Goal: Task Accomplishment & Management: Complete application form

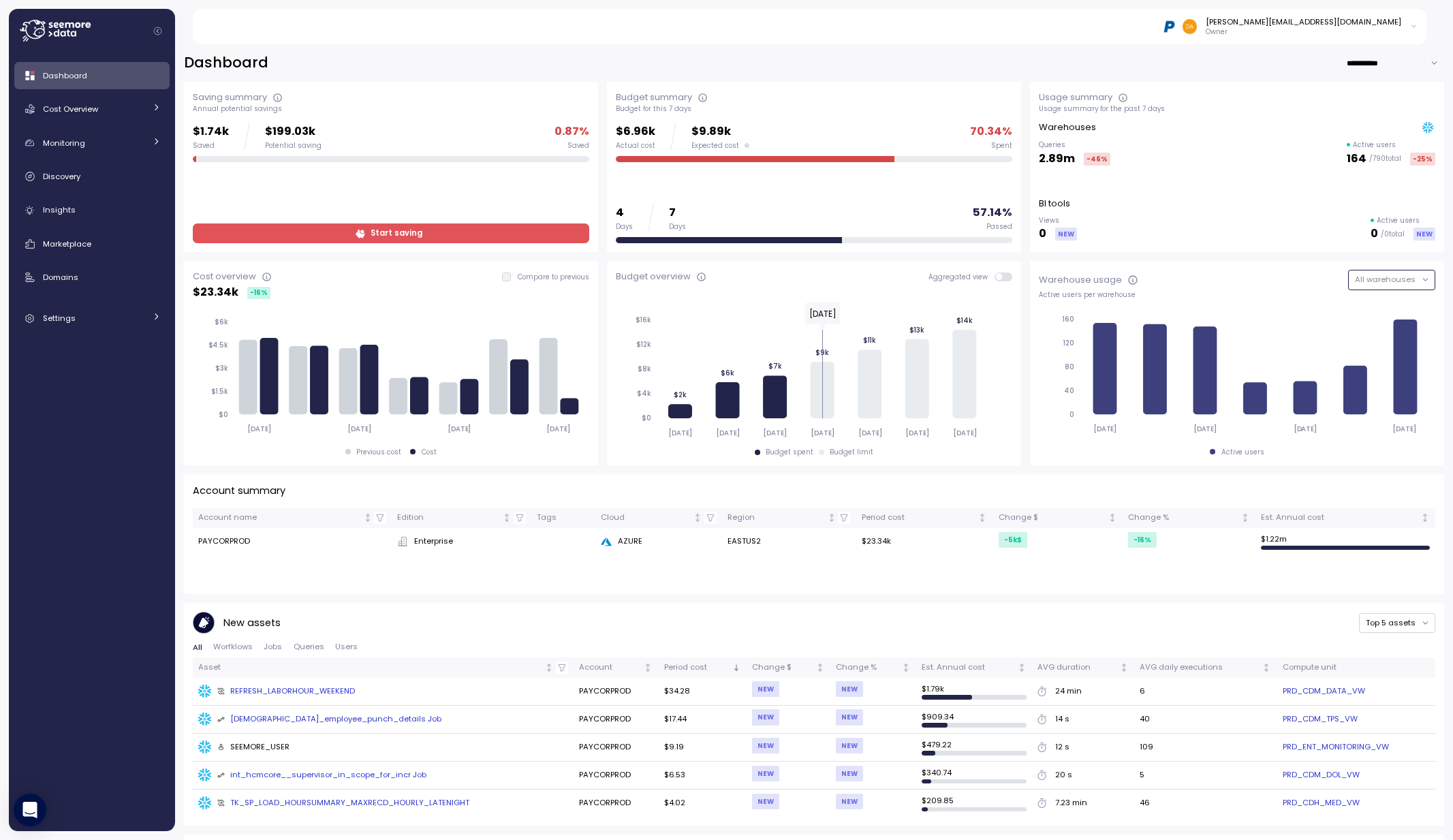
click at [1366, 281] on span "All warehouses" at bounding box center [1384, 279] width 61 height 11
click at [1258, 271] on div "Warehouse usage All warehouses" at bounding box center [1236, 279] width 396 height 20
click at [57, 280] on span "Domains" at bounding box center [60, 277] width 35 height 11
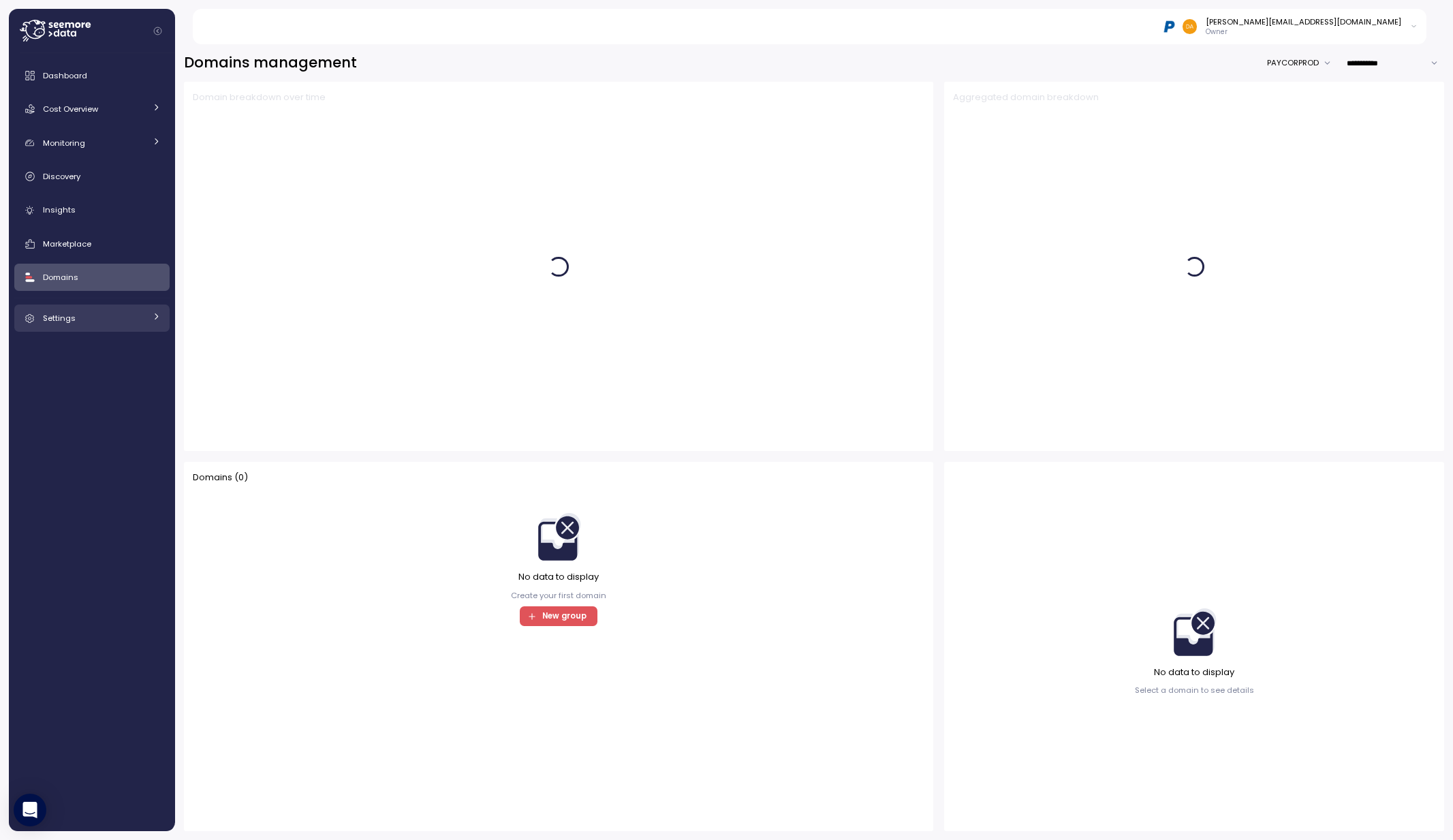
click at [80, 314] on div "Settings" at bounding box center [94, 318] width 102 height 13
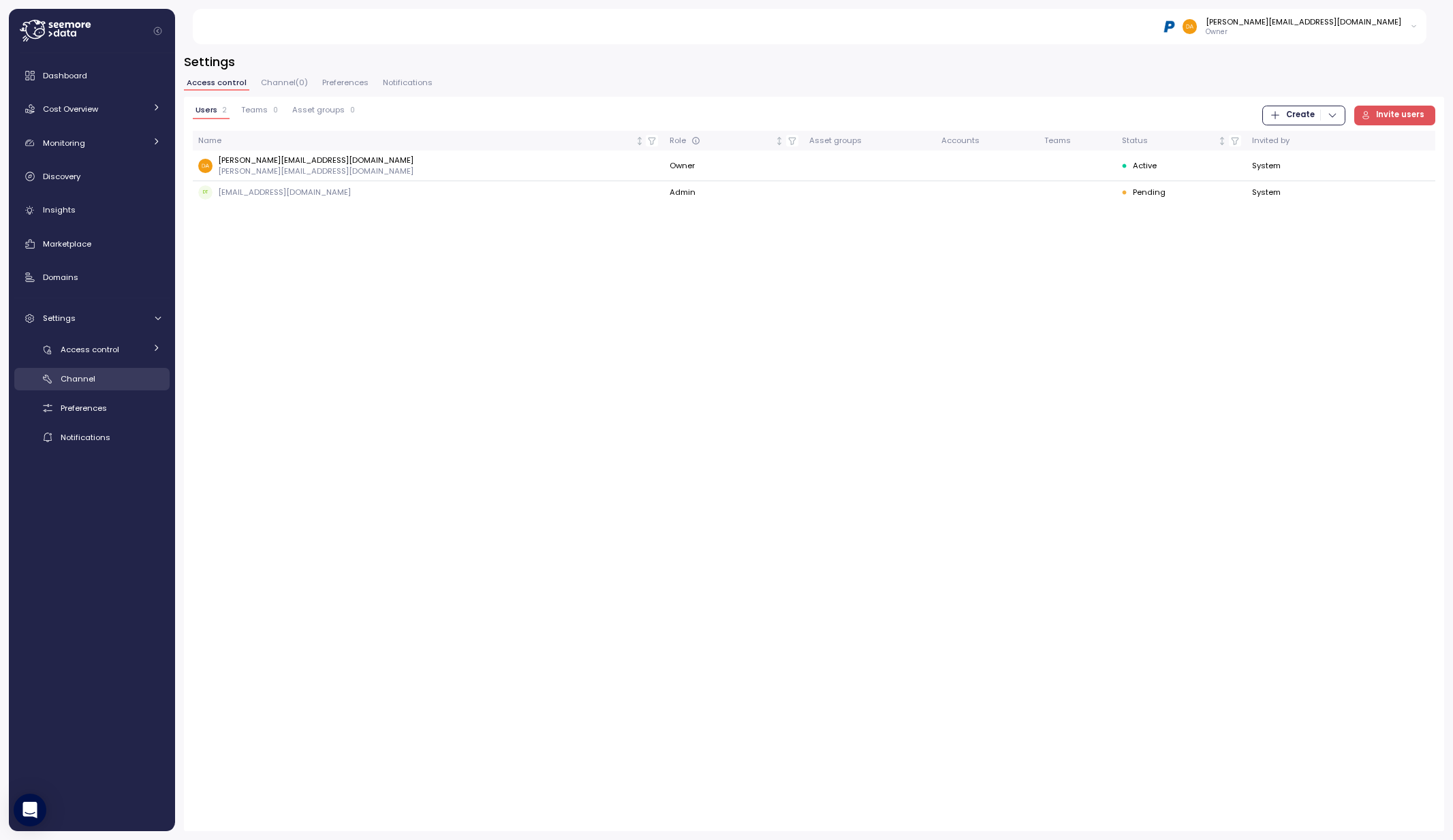
click at [84, 373] on div "Channel" at bounding box center [110, 378] width 100 height 13
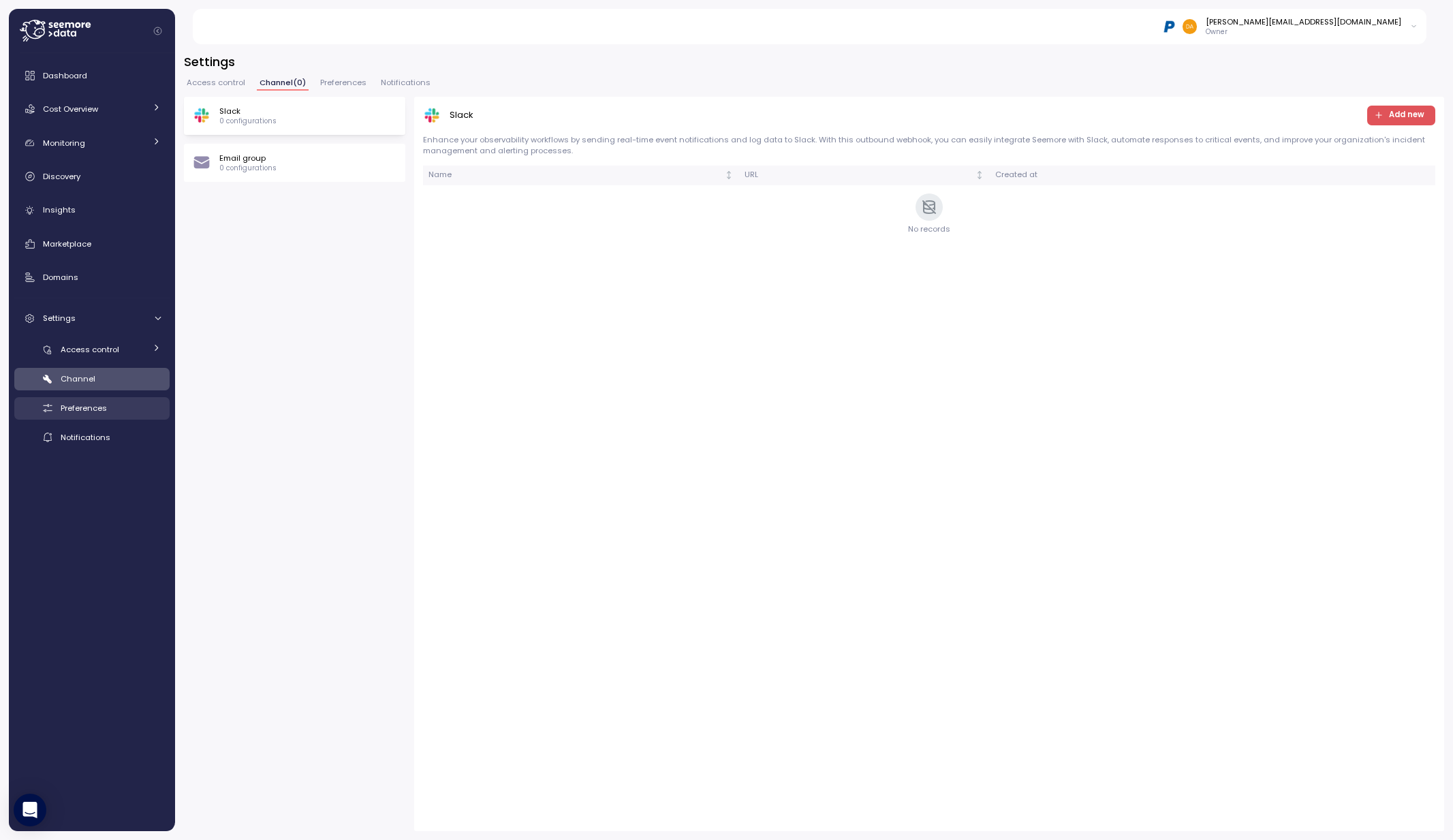
click at [96, 406] on span "Preferences" at bounding box center [84, 408] width 46 height 11
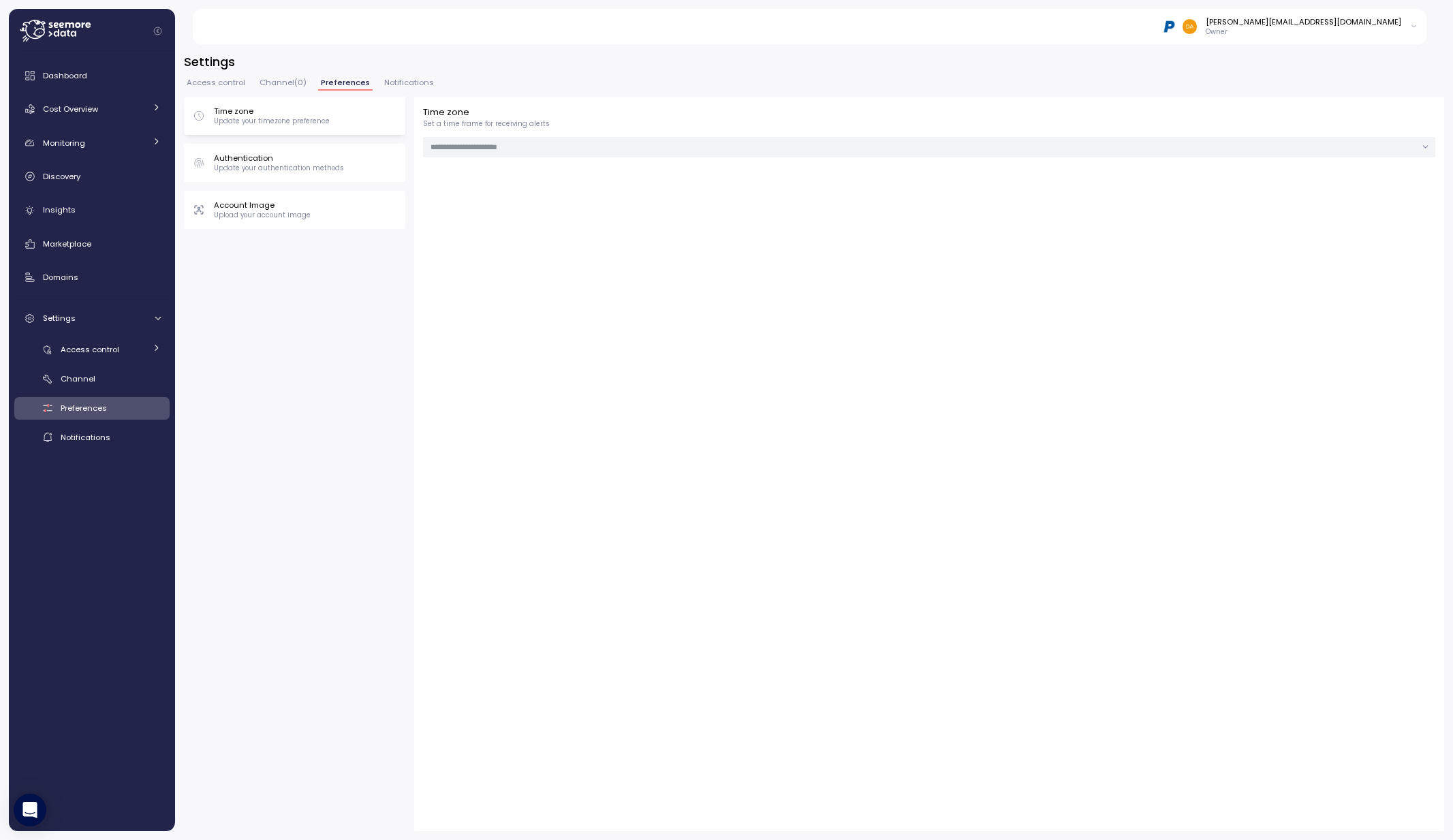
type input "**********"
click at [272, 162] on p "Authentication" at bounding box center [278, 158] width 130 height 11
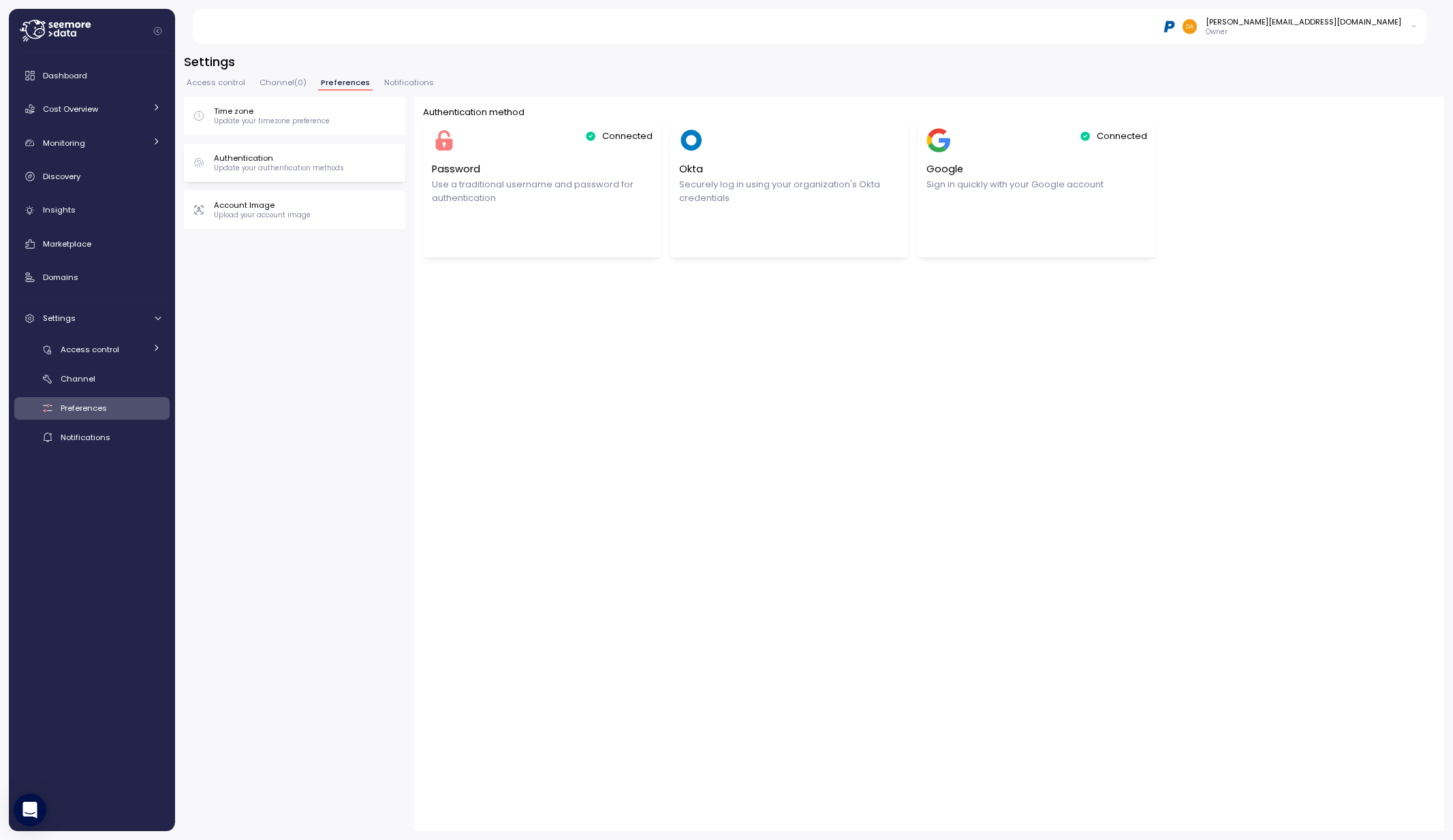
click at [288, 206] on p "Account Image" at bounding box center [262, 205] width 97 height 11
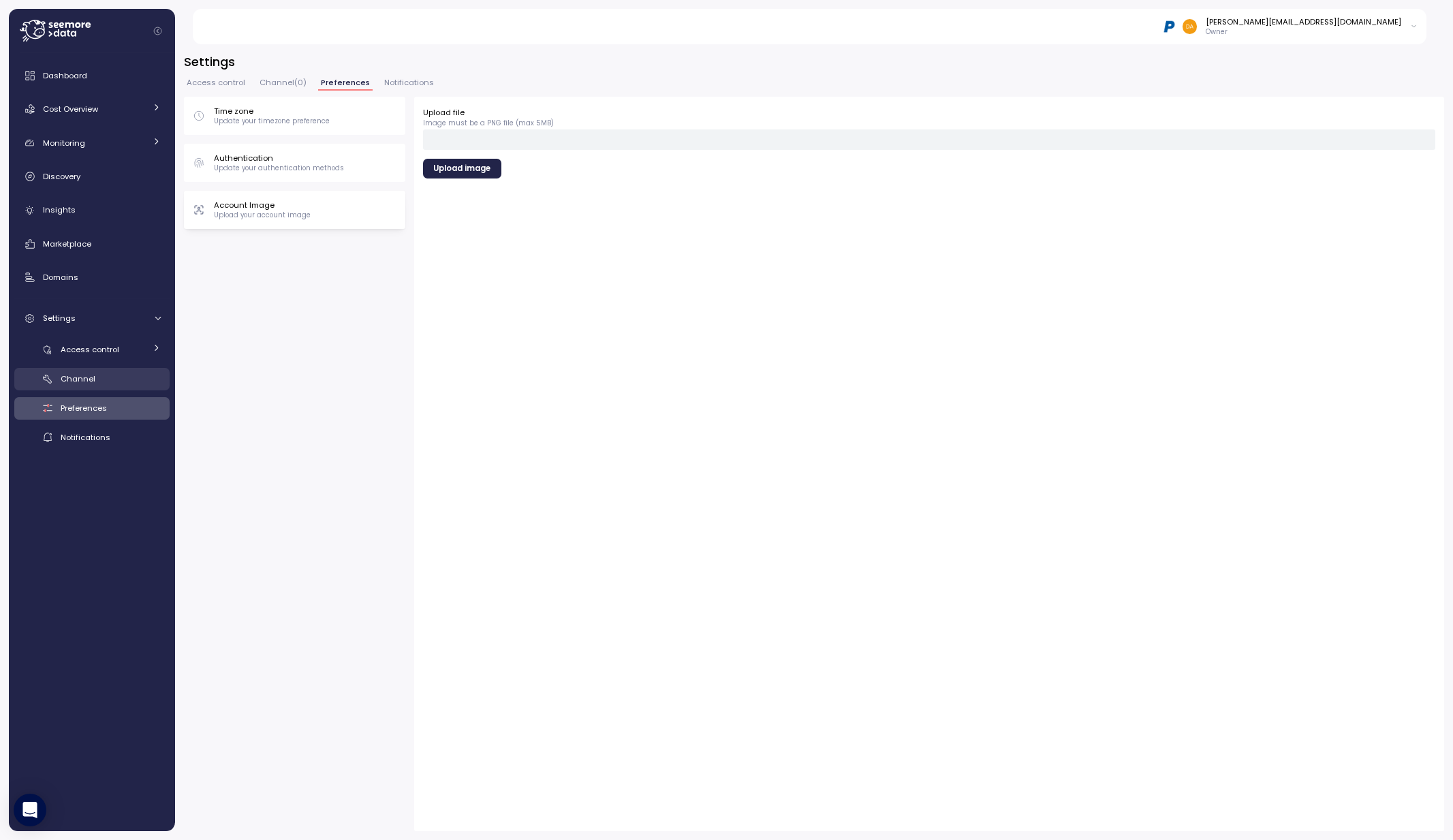
click at [70, 374] on span "Channel" at bounding box center [78, 379] width 35 height 11
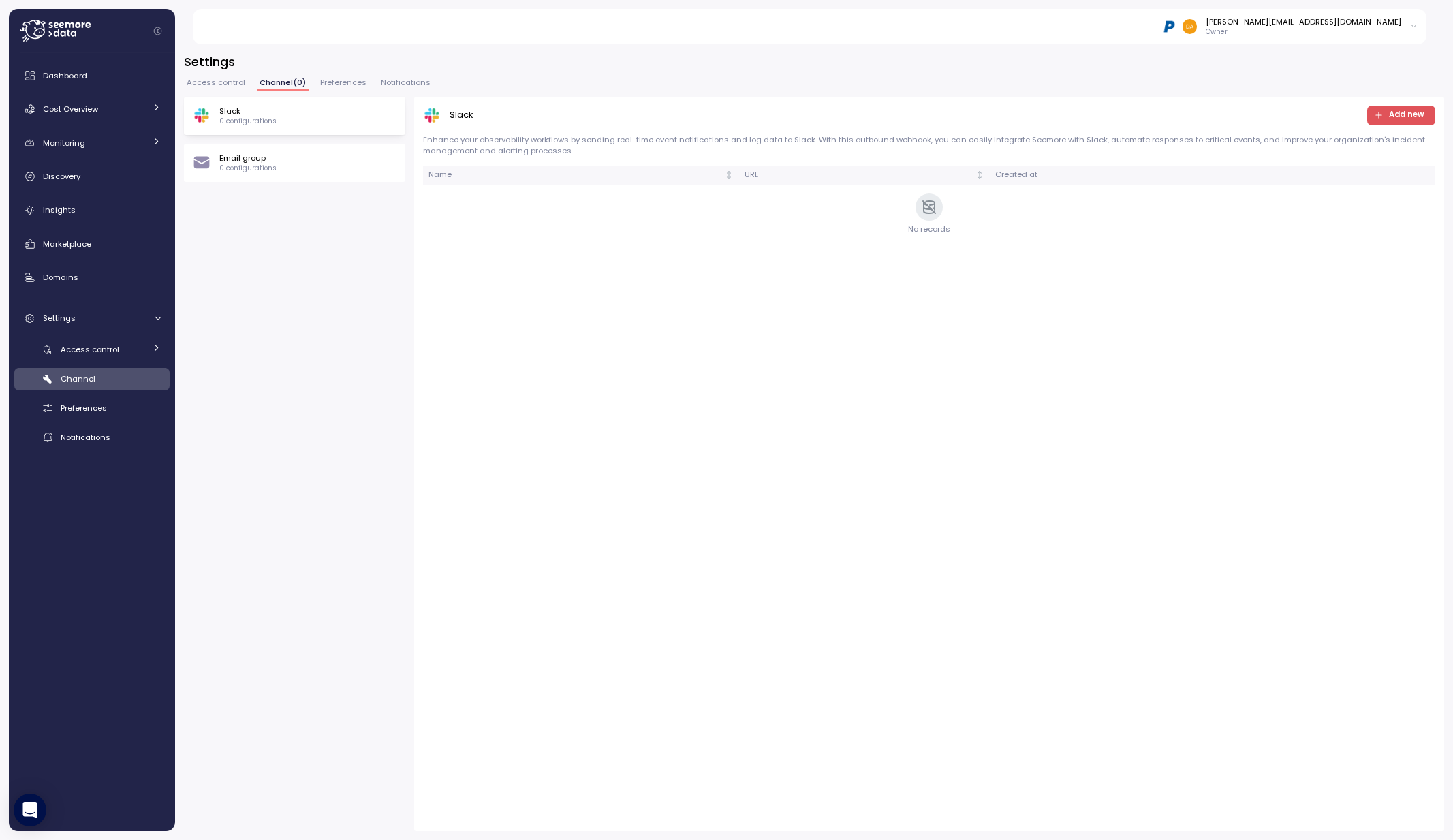
click at [262, 162] on p "Email group" at bounding box center [247, 158] width 58 height 11
click at [1396, 113] on span "Add new" at bounding box center [1406, 115] width 35 height 18
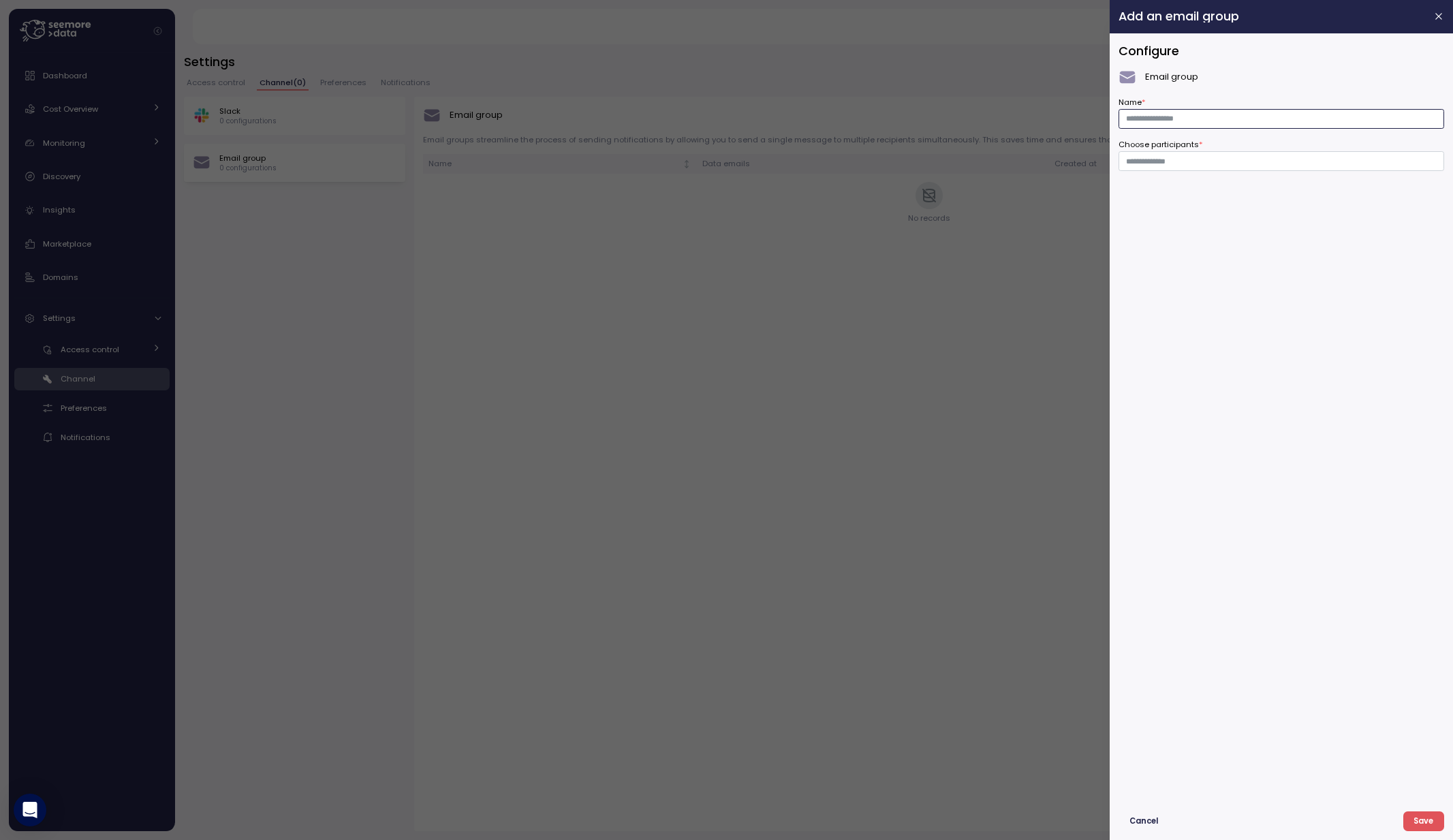
click at [1157, 119] on input "Name *" at bounding box center [1280, 118] width 325 height 20
type input "**********"
click at [1185, 160] on input "Choose participants *" at bounding box center [1281, 162] width 310 height 13
type input "**********"
click at [1418, 824] on span "Save" at bounding box center [1423, 820] width 20 height 18
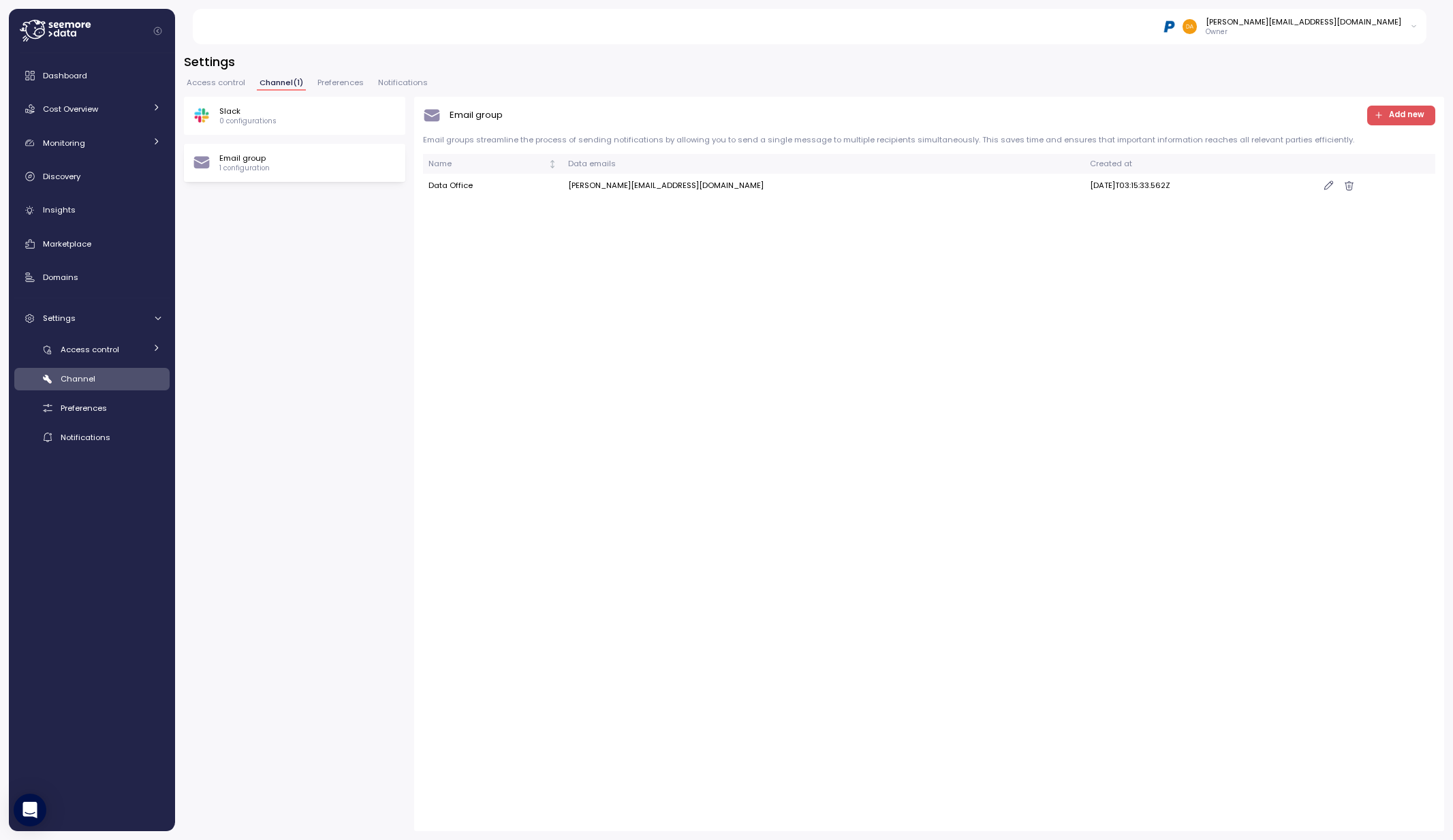
click at [1387, 114] on span "Add new" at bounding box center [1399, 115] width 50 height 18
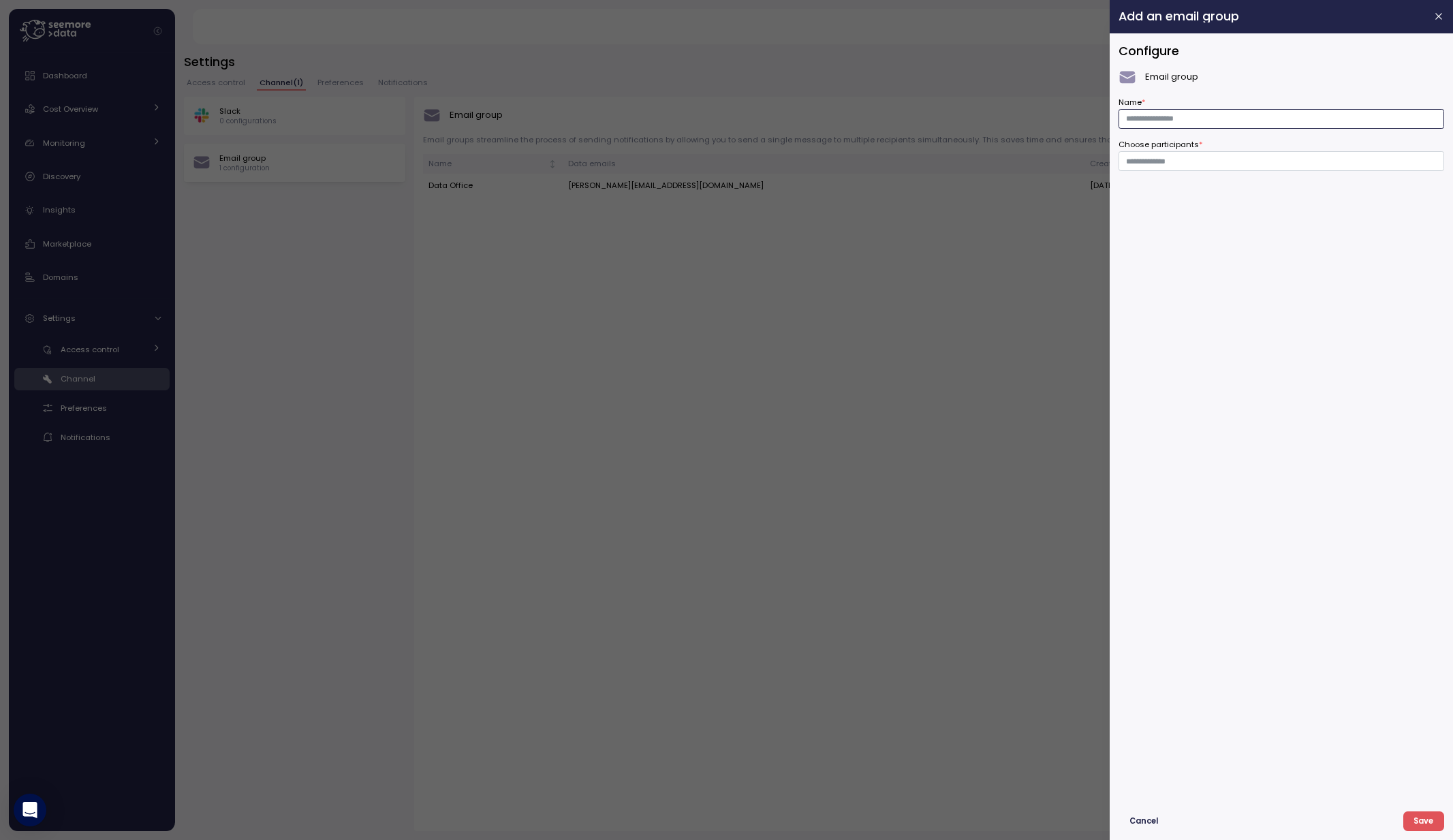
click at [1127, 119] on input "Name *" at bounding box center [1280, 118] width 325 height 20
type input "**********"
click at [1144, 163] on input "Choose participants *" at bounding box center [1279, 162] width 307 height 13
type input "**********"
click at [1414, 822] on span "Save" at bounding box center [1423, 820] width 20 height 18
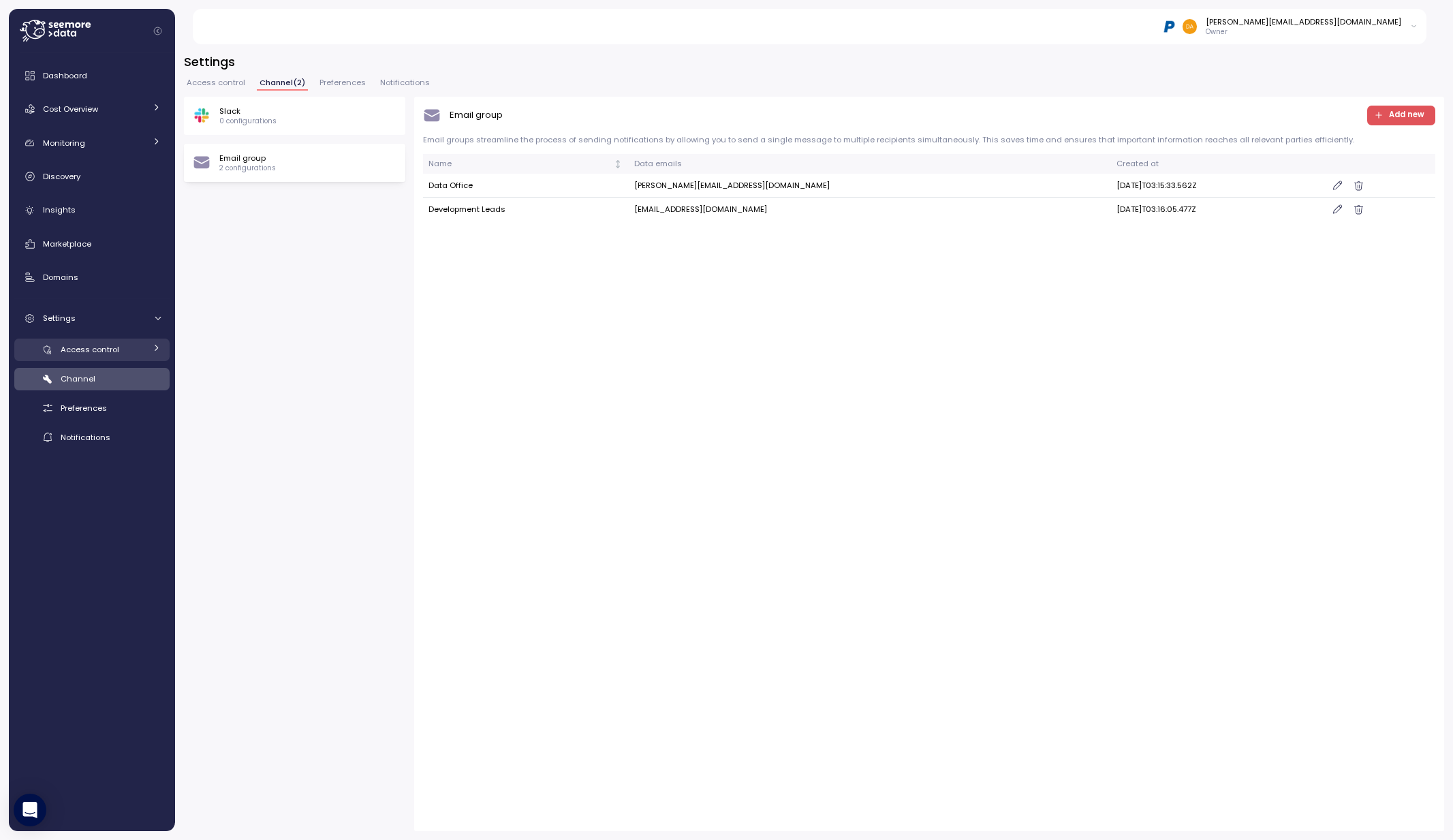
click at [104, 350] on span "Access control" at bounding box center [90, 349] width 58 height 11
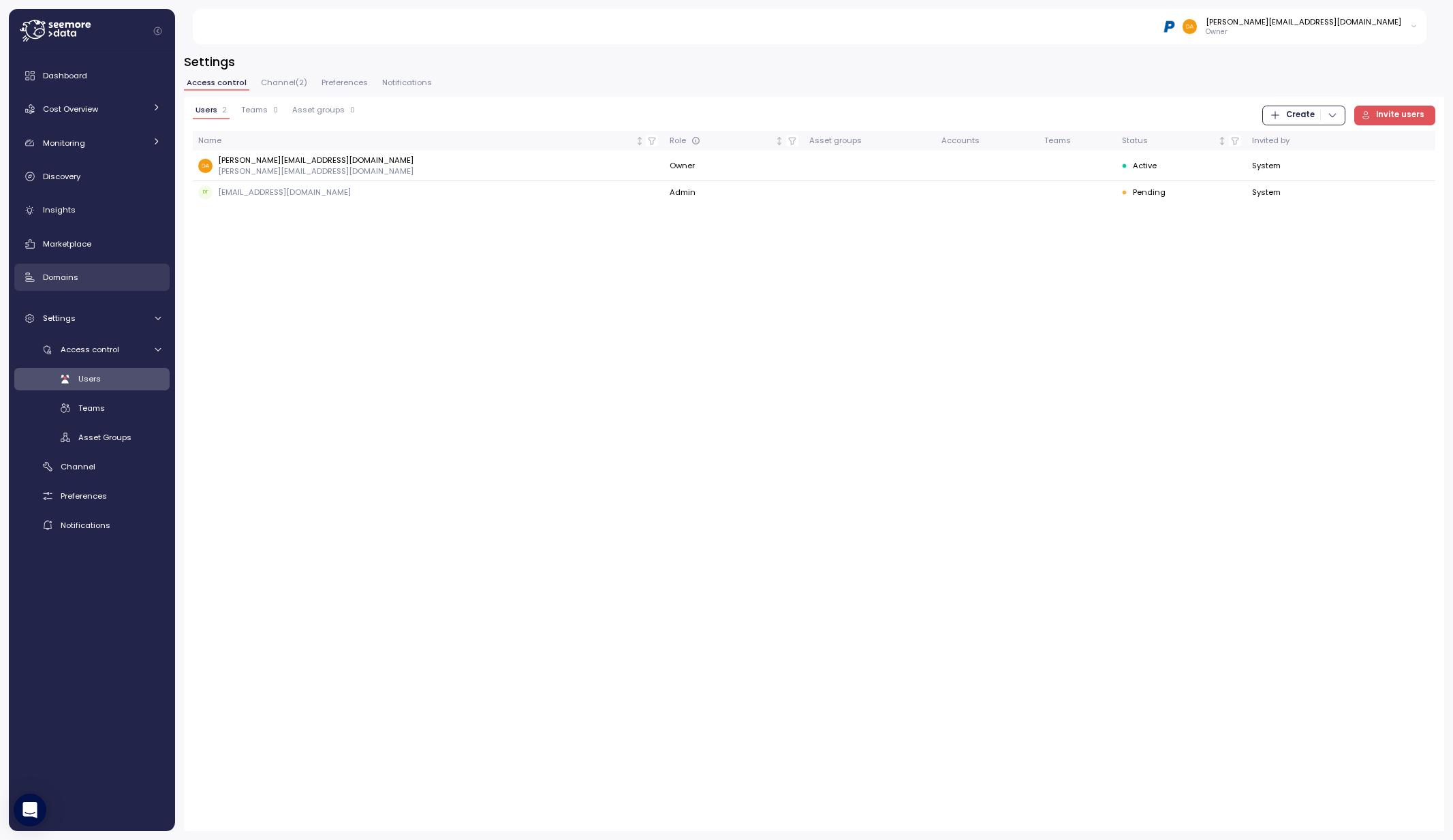
click at [74, 274] on span "Domains" at bounding box center [60, 277] width 35 height 11
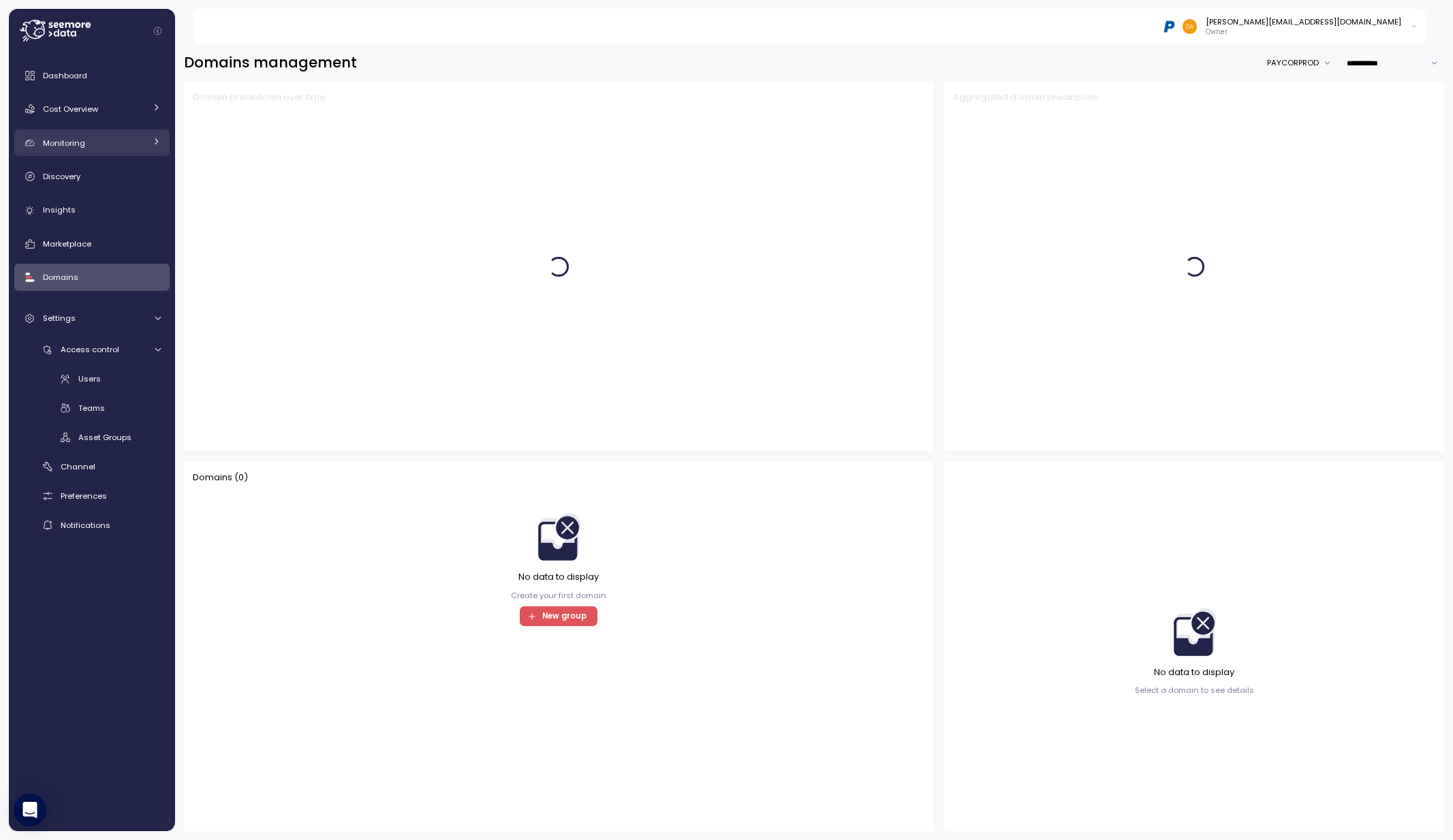
click at [83, 143] on span "Monitoring" at bounding box center [64, 143] width 43 height 11
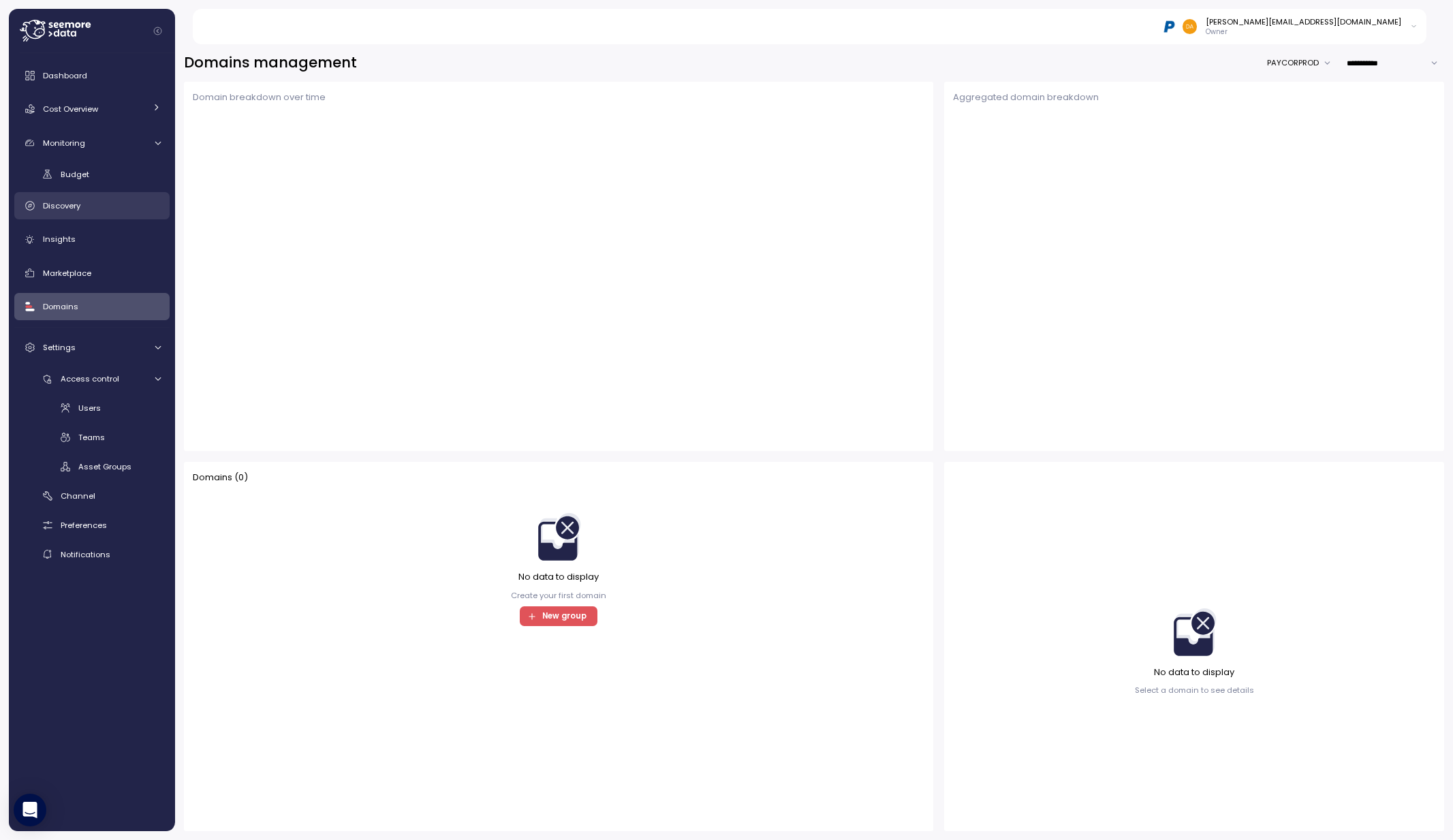
click at [84, 203] on div "Discovery" at bounding box center [102, 205] width 118 height 13
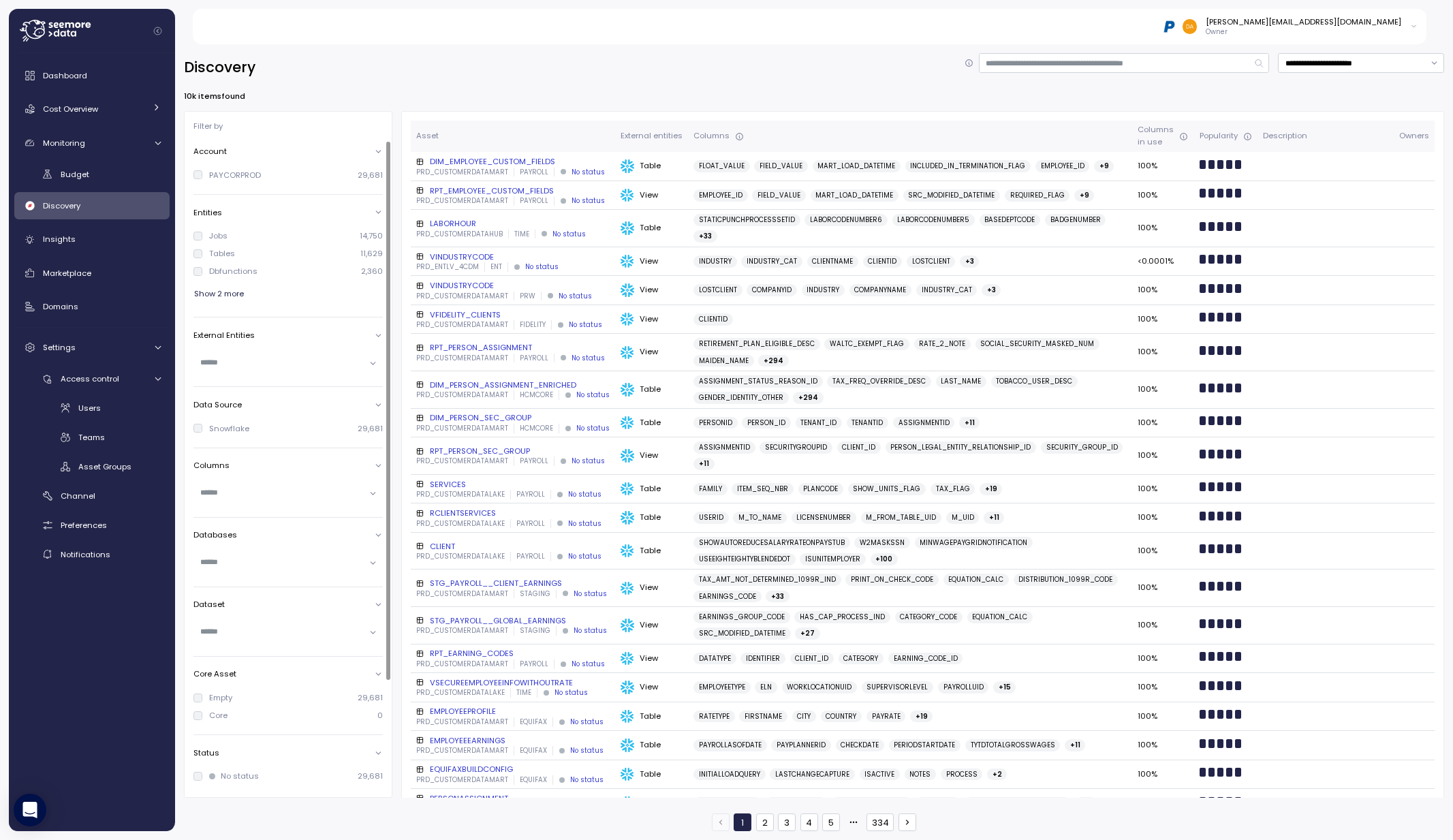
click at [216, 289] on span "Show 2 more" at bounding box center [218, 293] width 50 height 18
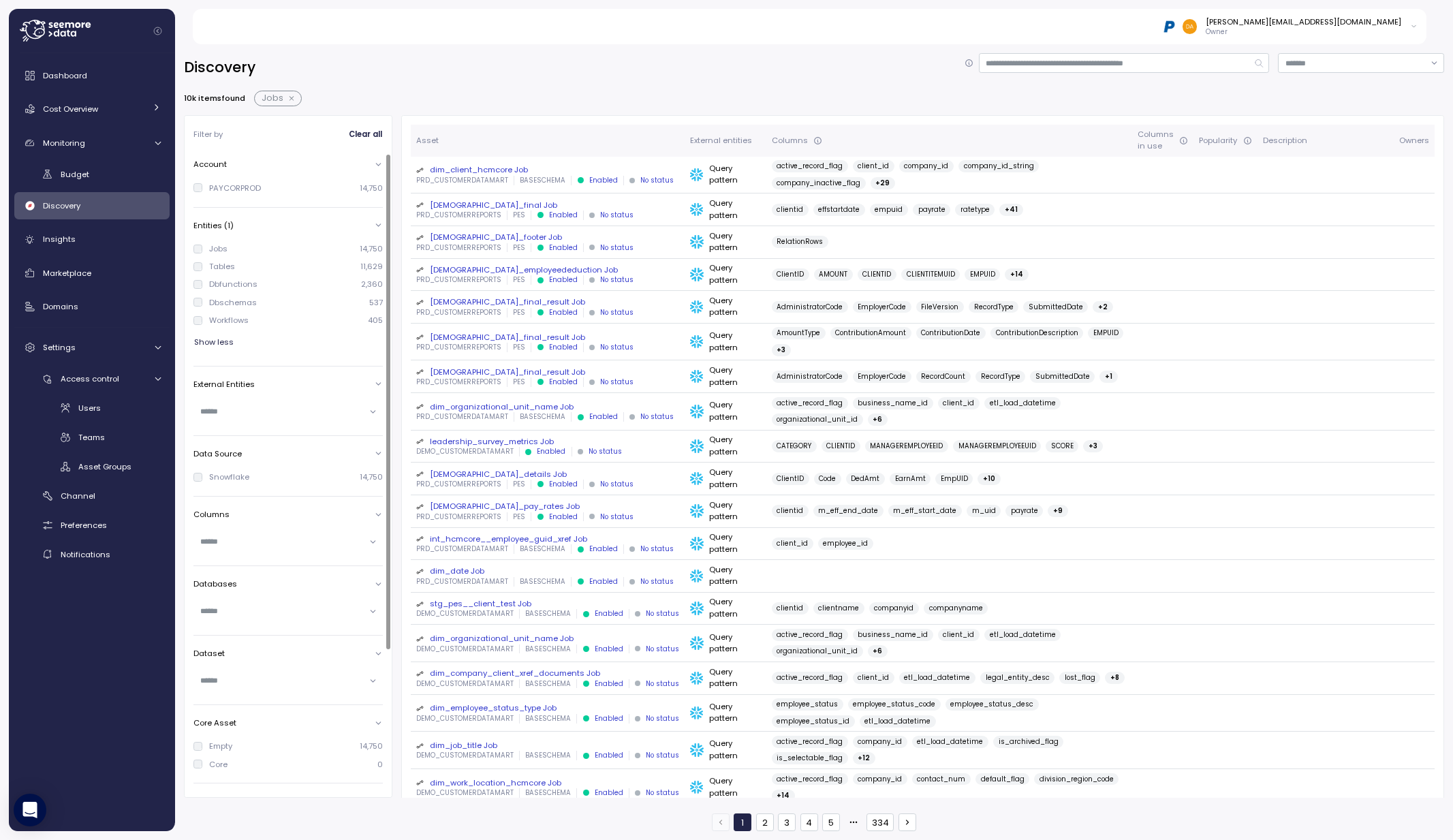
click at [217, 410] on input "text" at bounding box center [282, 411] width 164 height 13
click at [243, 517] on p "Dynamic table" at bounding box center [243, 518] width 52 height 9
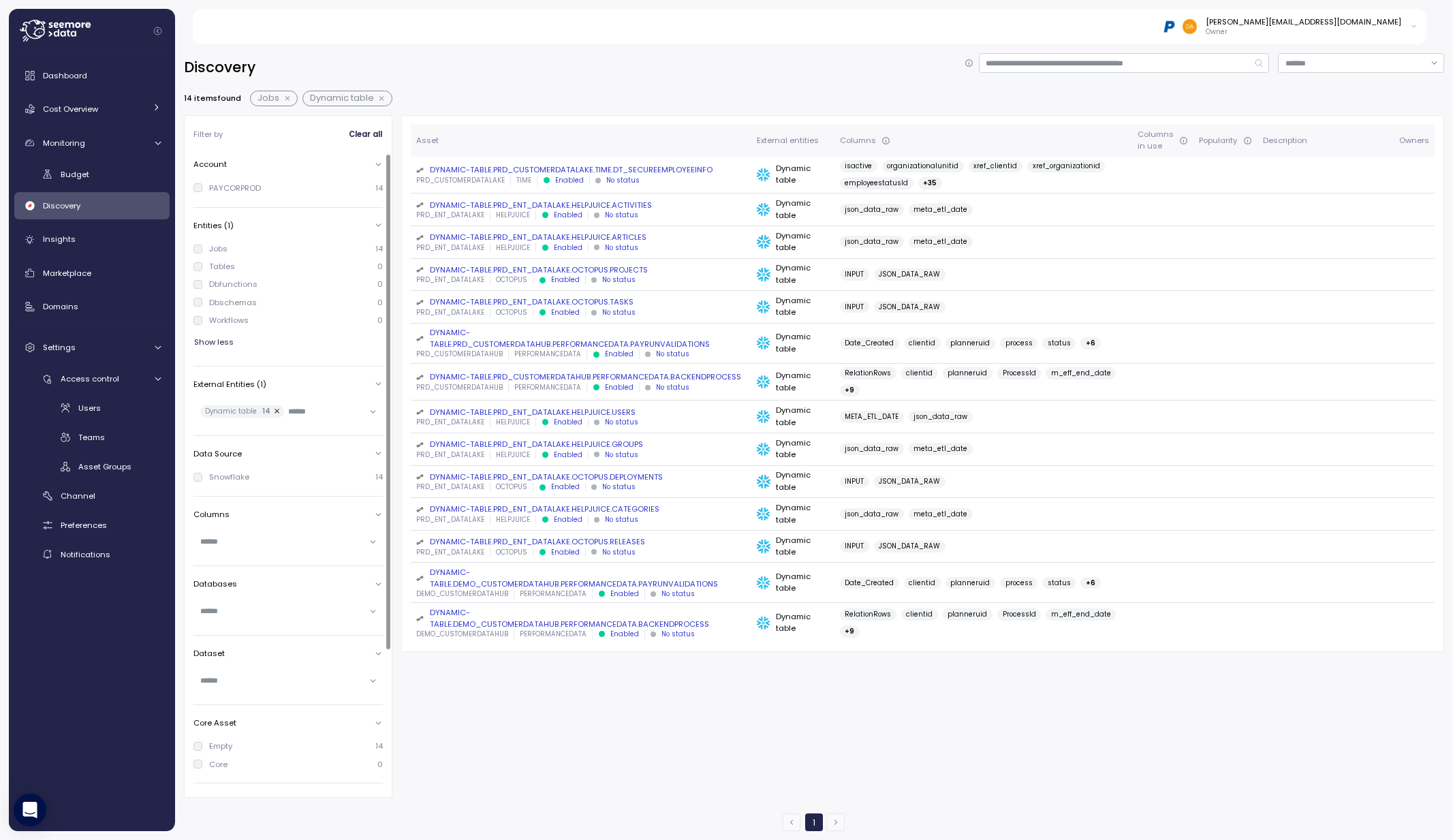
click at [373, 582] on div "Databases" at bounding box center [288, 584] width 189 height 11
click at [340, 585] on div "Databases" at bounding box center [288, 584] width 189 height 11
click at [228, 611] on input "text" at bounding box center [282, 611] width 164 height 13
click at [252, 638] on p "Prd_ent_datalake" at bounding box center [248, 638] width 64 height 9
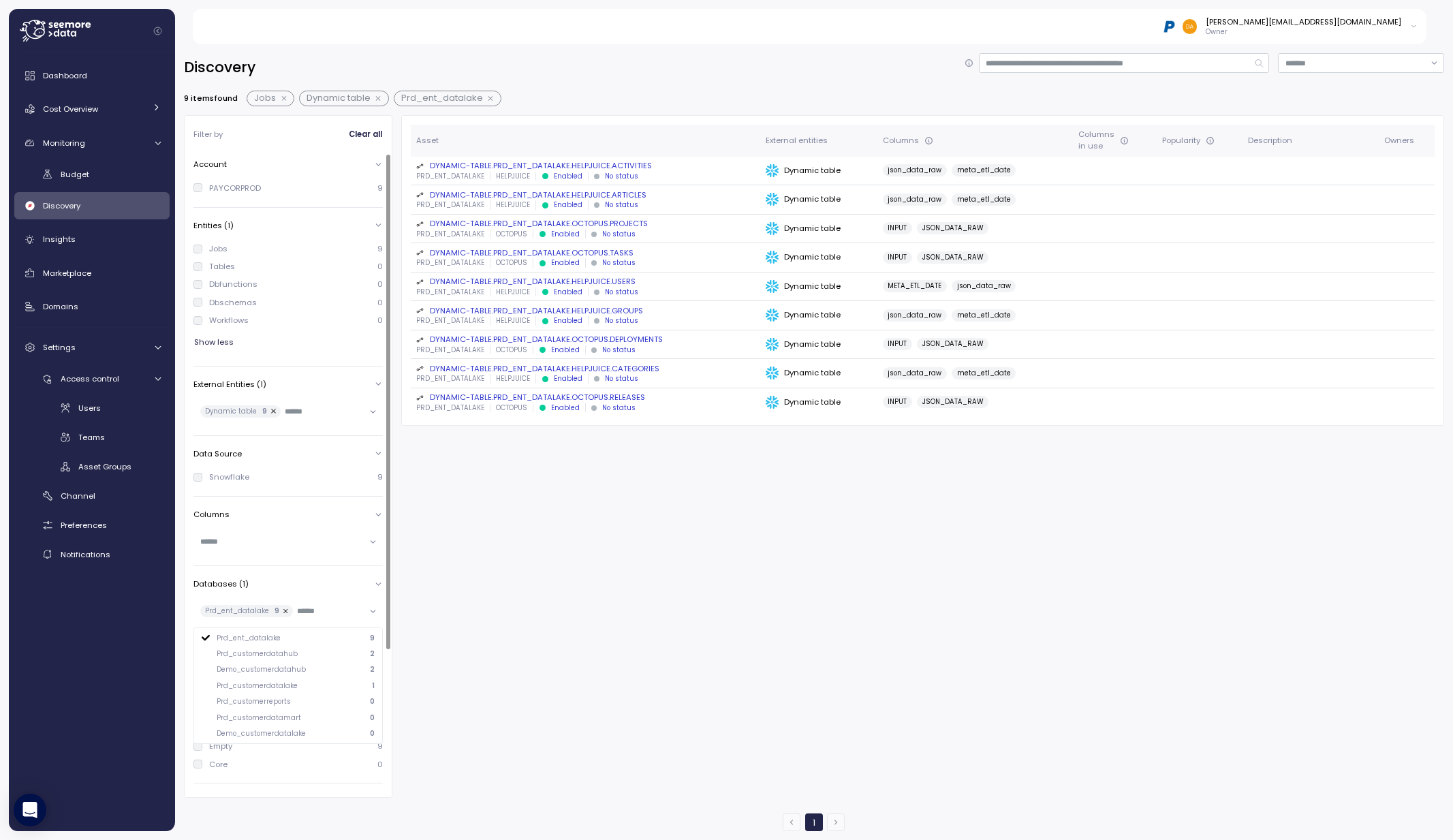
click at [267, 411] on button "button" at bounding box center [273, 411] width 13 height 13
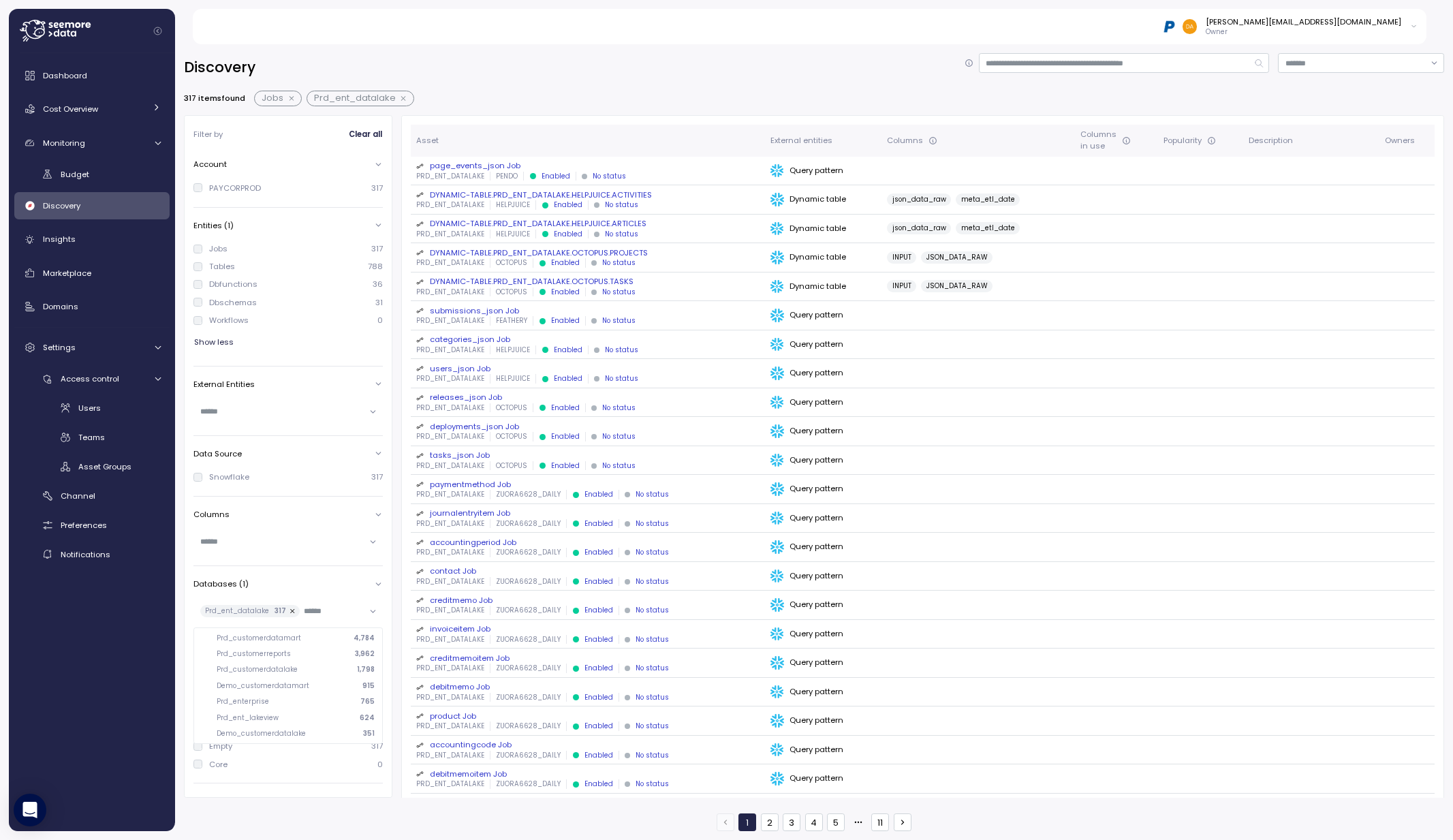
click at [291, 95] on button "button" at bounding box center [292, 98] width 17 height 11
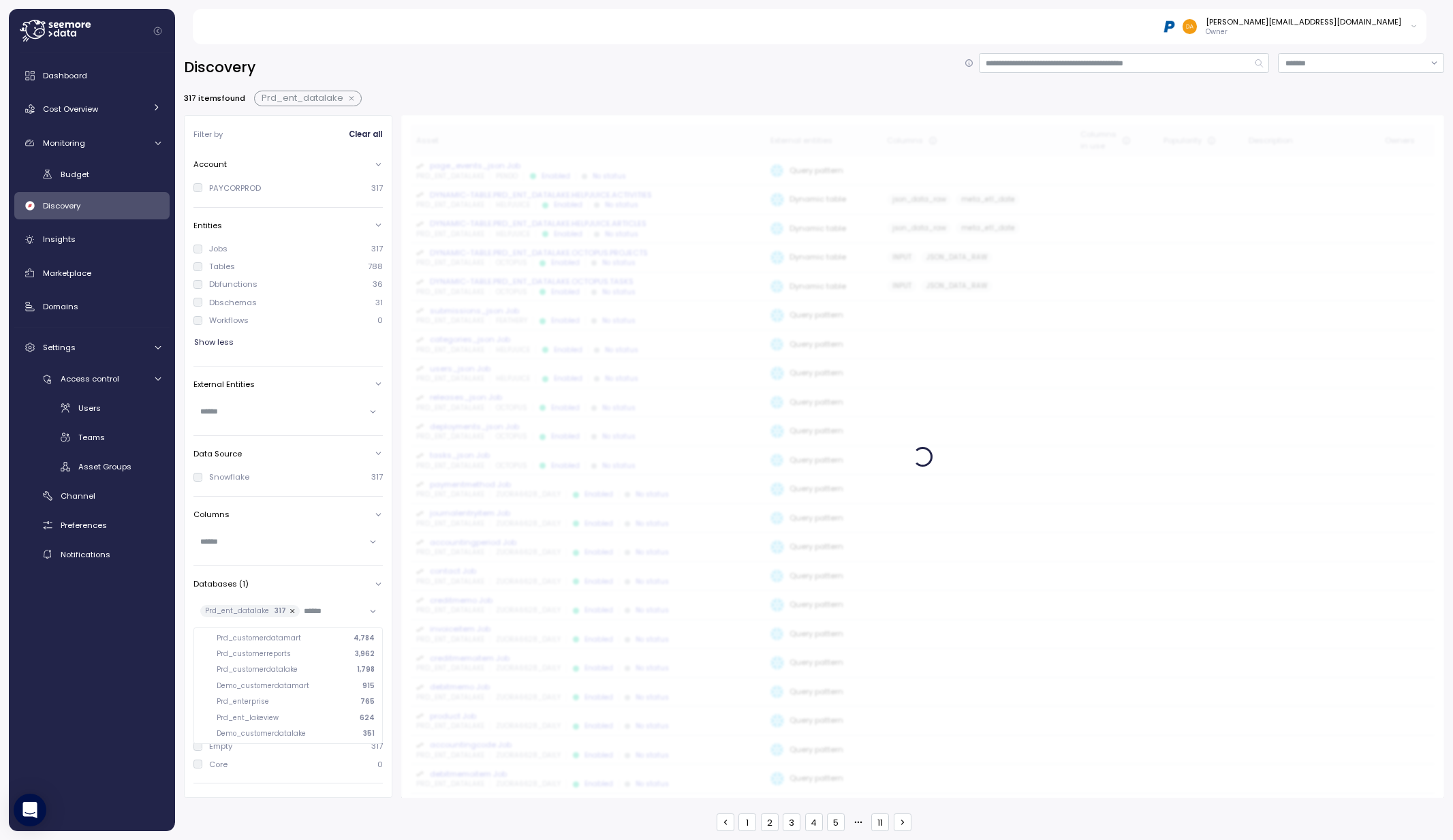
click at [354, 98] on button "button" at bounding box center [352, 98] width 17 height 11
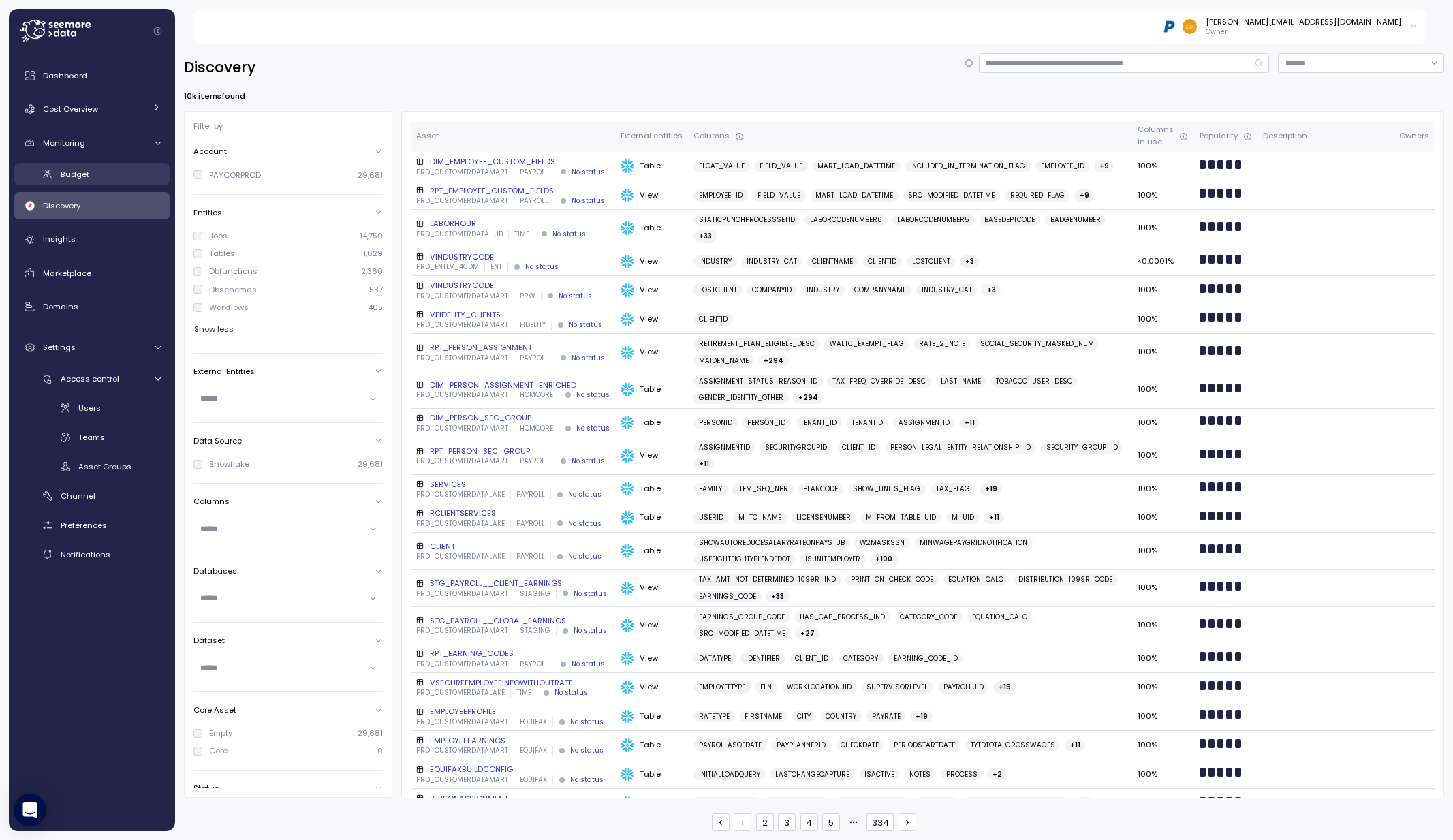
click at [68, 173] on span "Budget" at bounding box center [75, 174] width 28 height 11
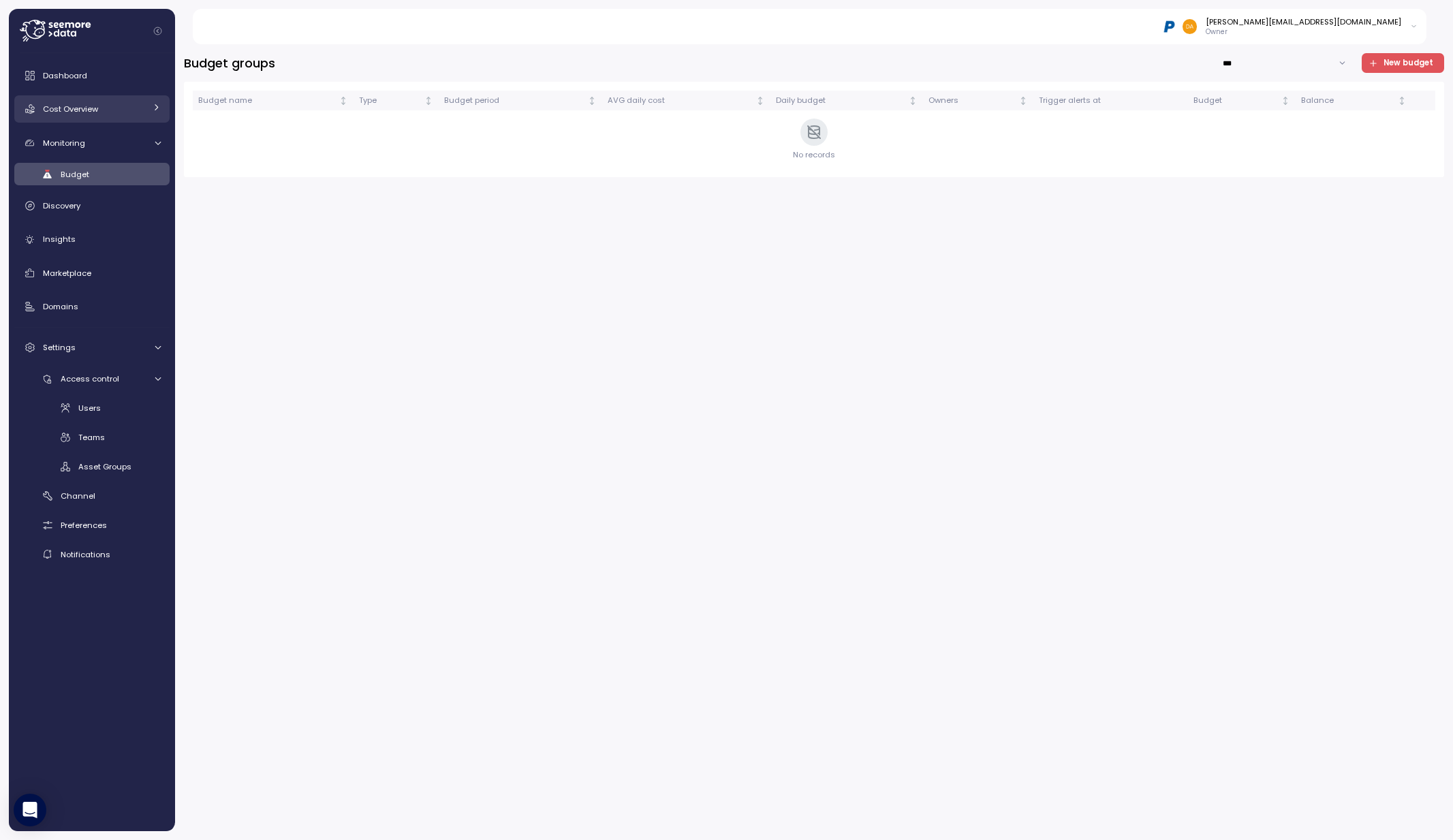
click at [70, 112] on span "Cost Overview" at bounding box center [70, 109] width 55 height 11
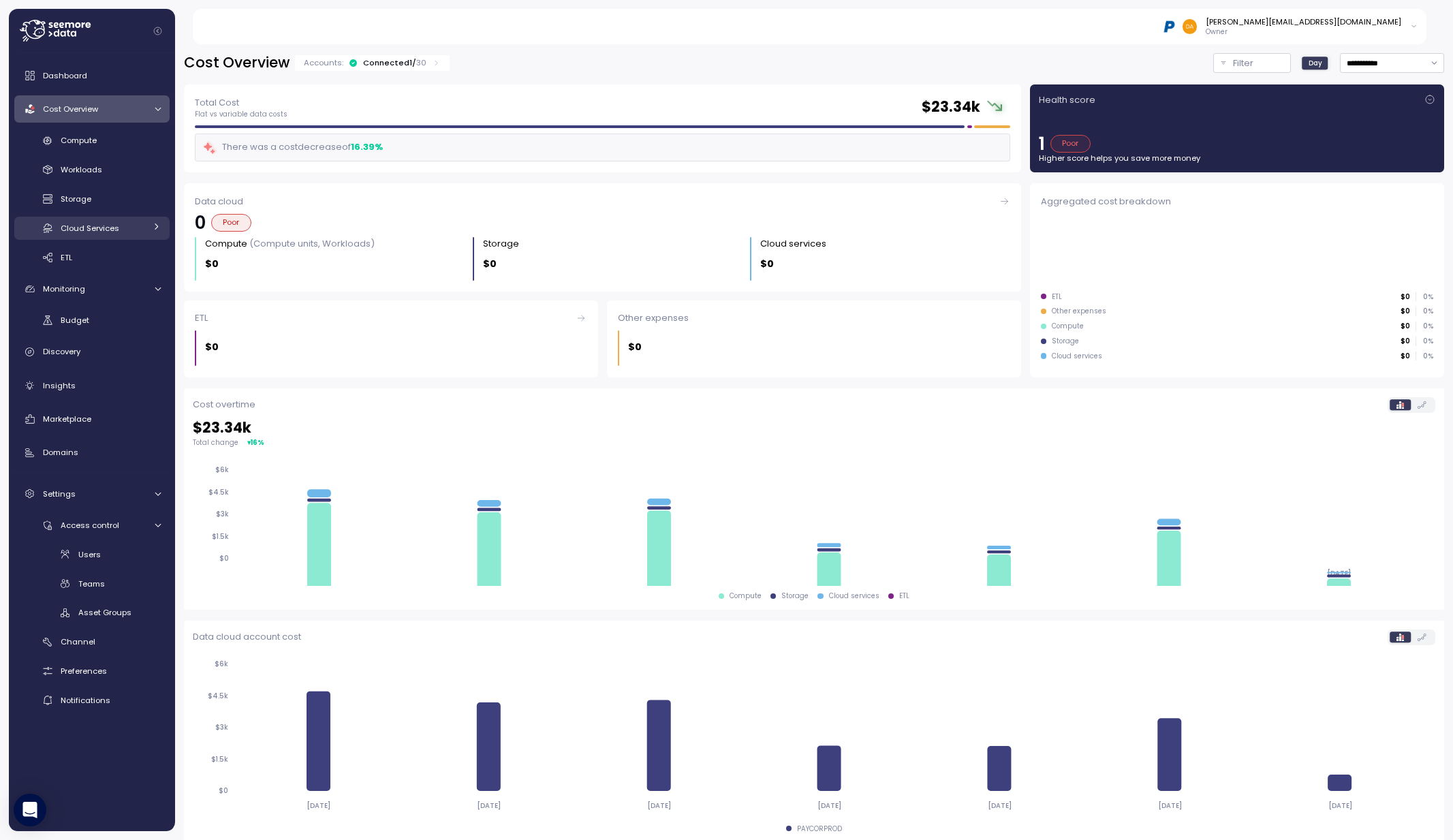
click at [111, 232] on span "Cloud Services" at bounding box center [90, 229] width 58 height 11
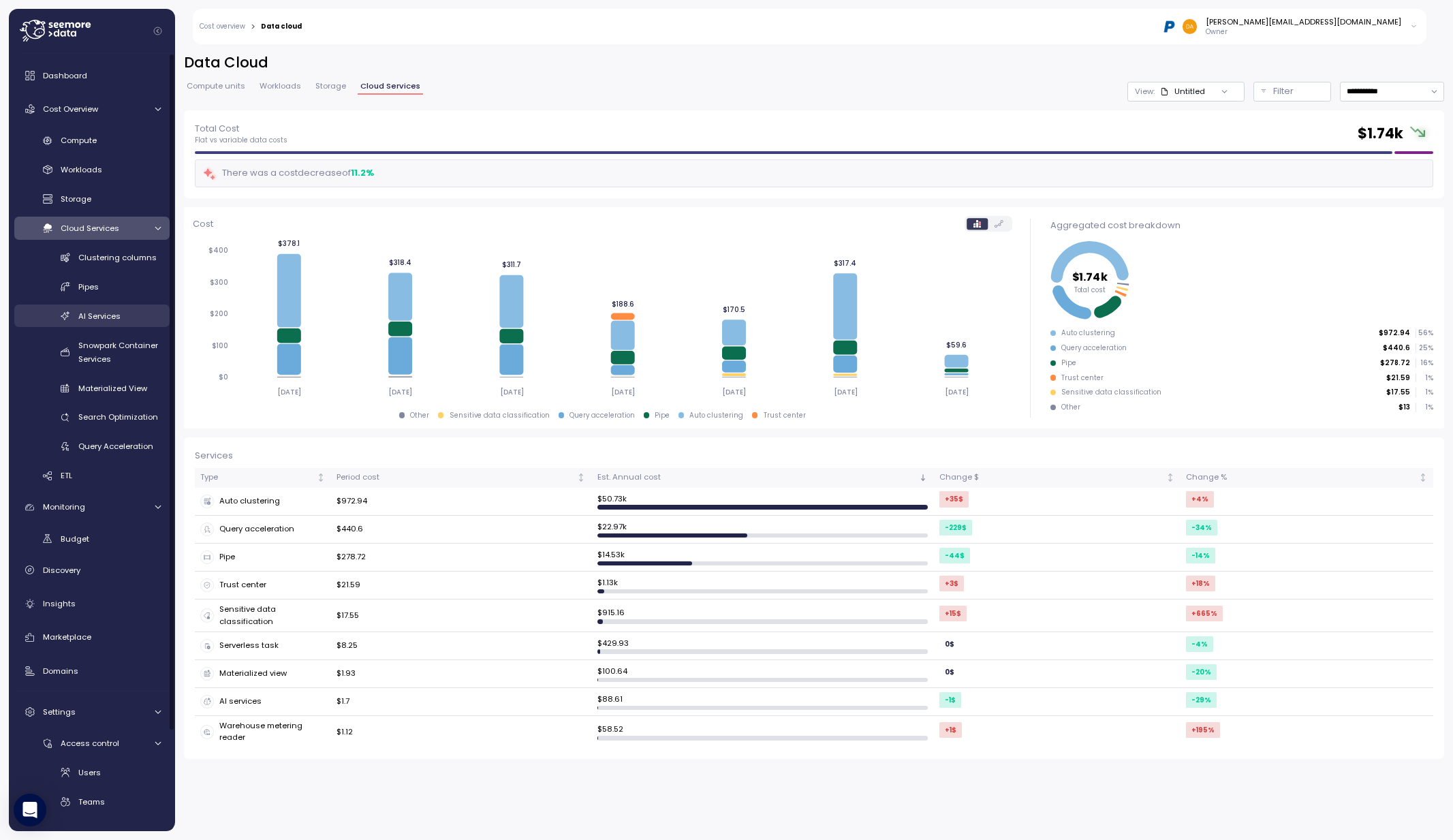
click at [106, 320] on span "AI Services" at bounding box center [99, 316] width 43 height 11
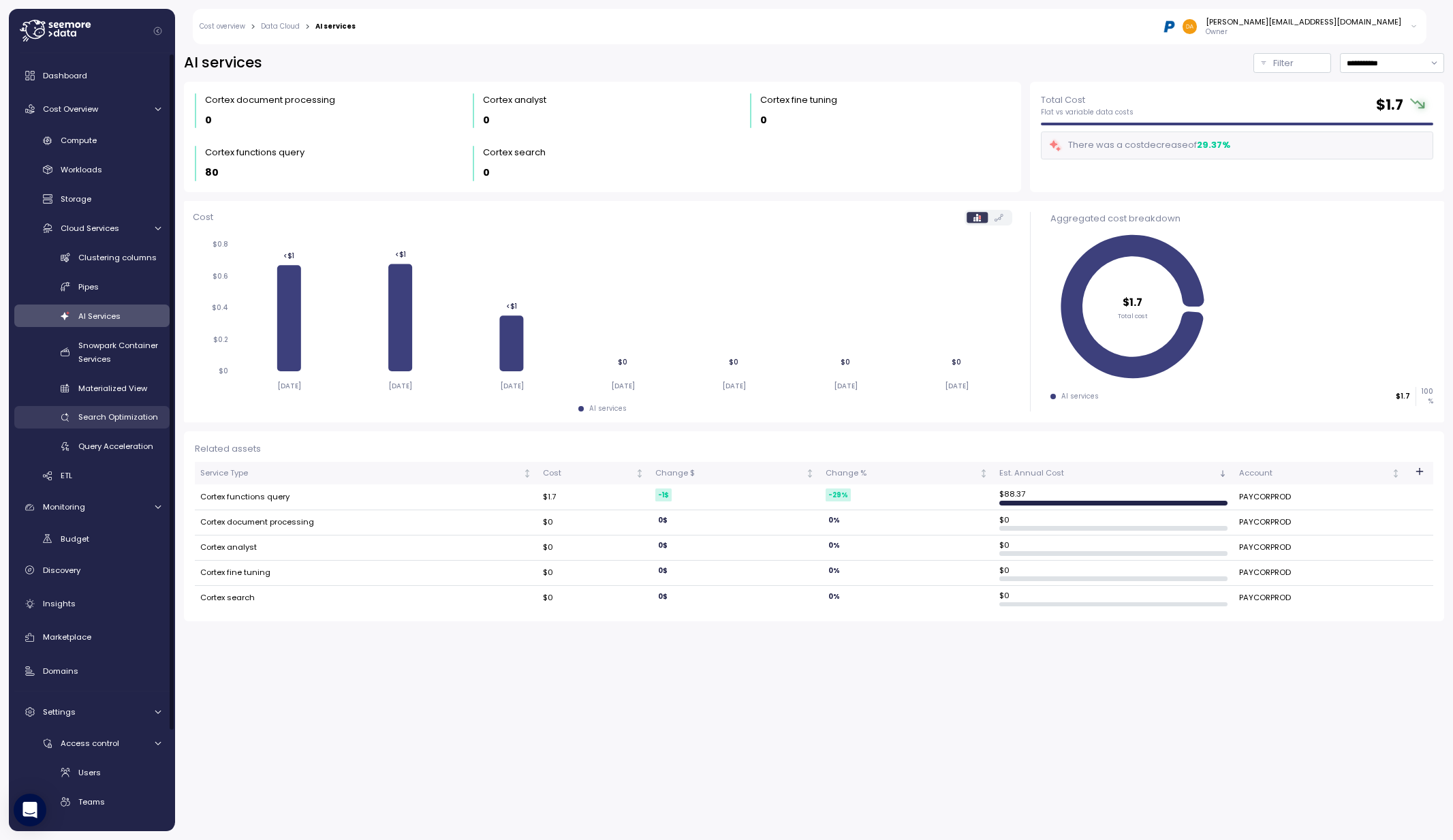
click at [115, 410] on div "Search Optimization" at bounding box center [119, 416] width 83 height 13
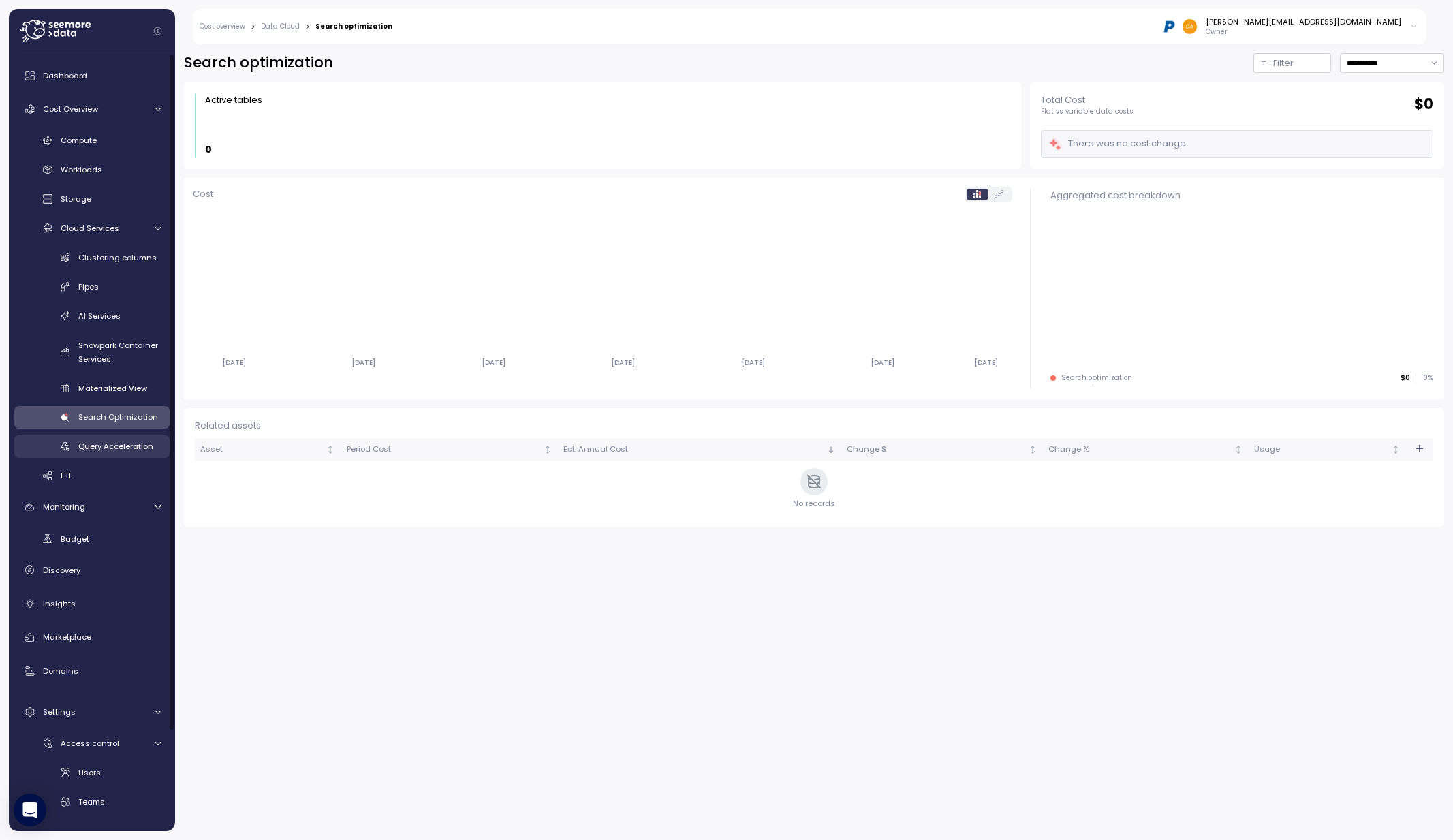
click at [103, 451] on span "Query Acceleration" at bounding box center [115, 446] width 75 height 11
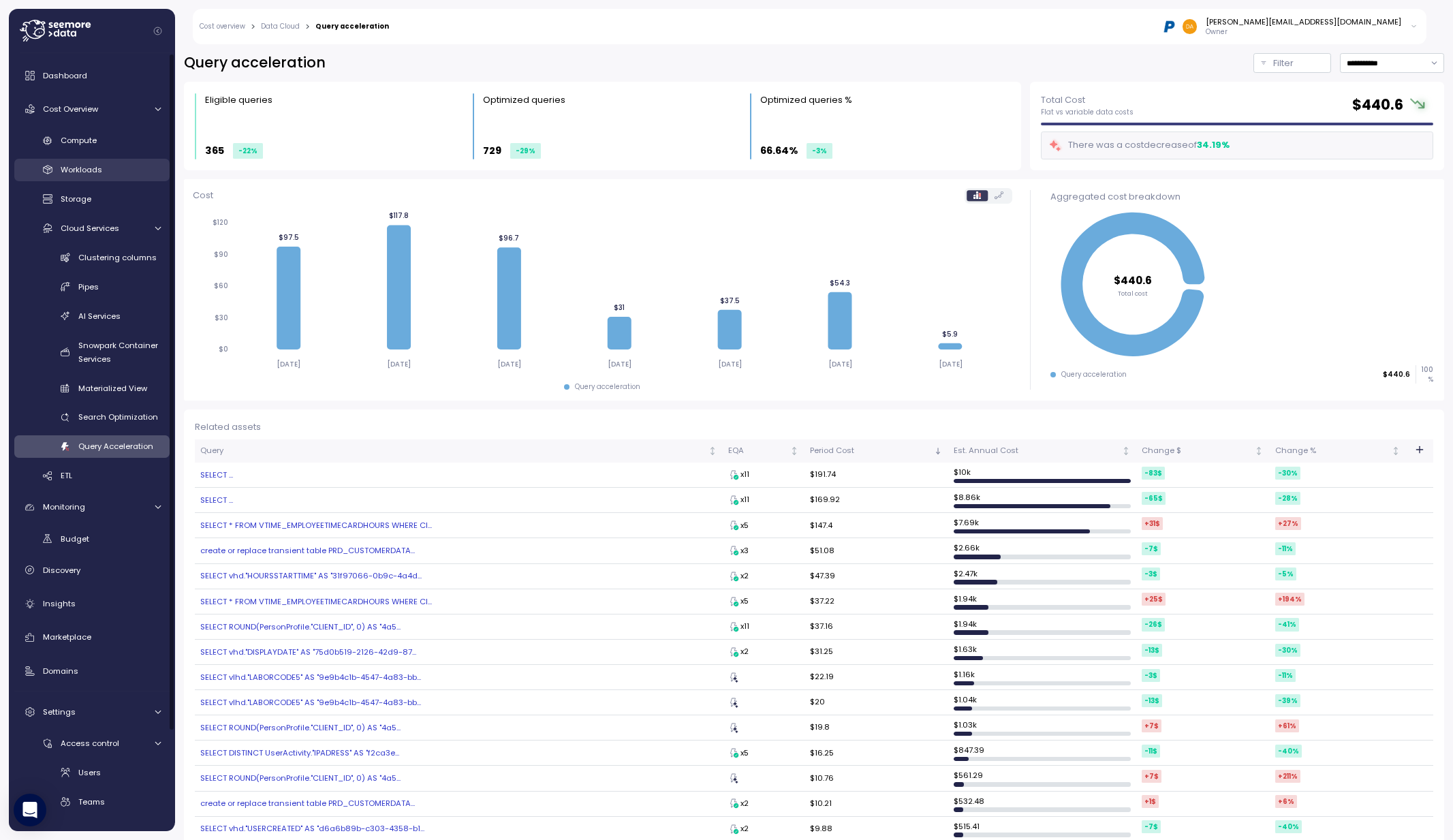
click at [78, 168] on span "Workloads" at bounding box center [81, 169] width 42 height 11
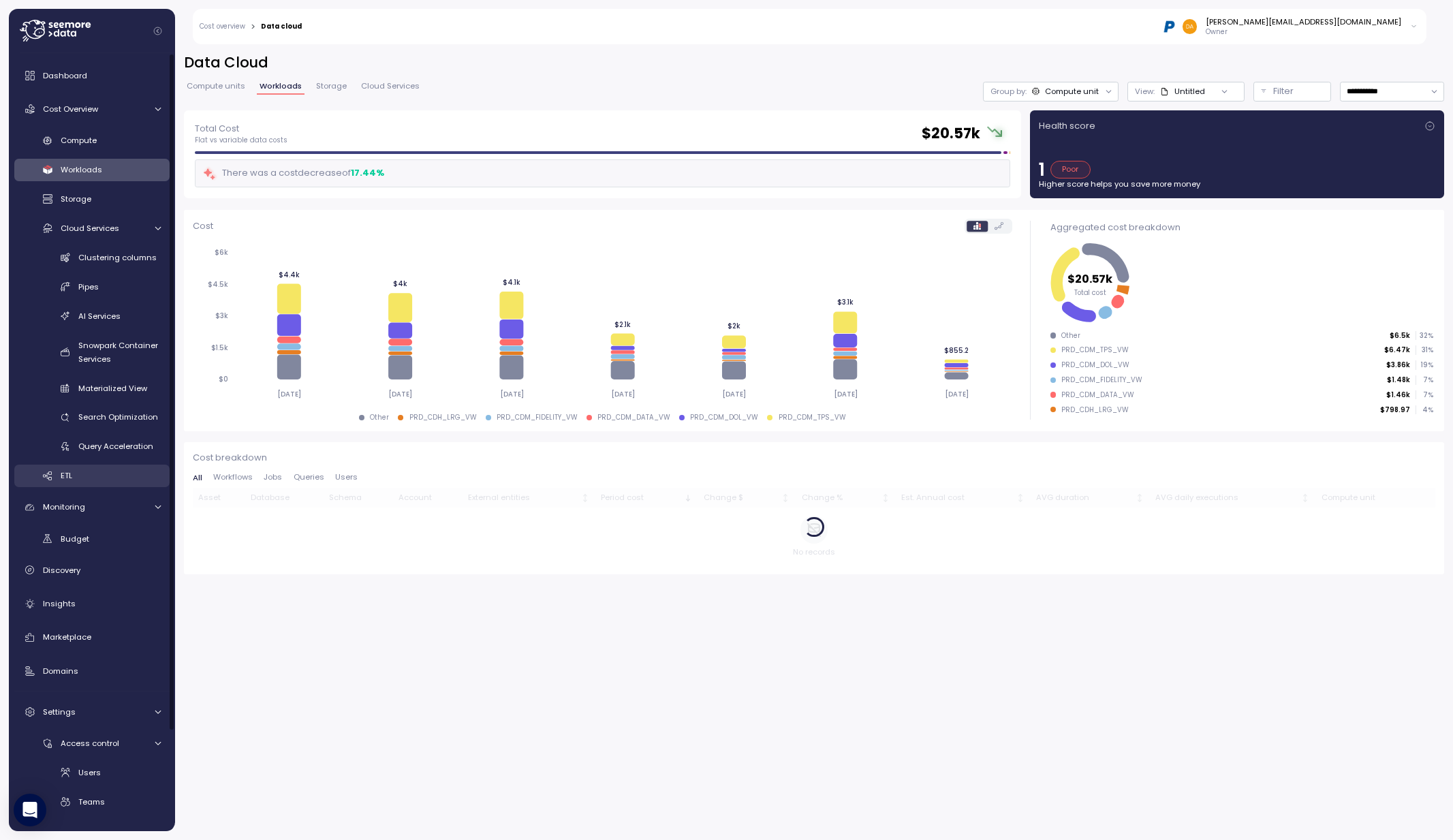
click at [69, 473] on span "ETL" at bounding box center [66, 475] width 12 height 11
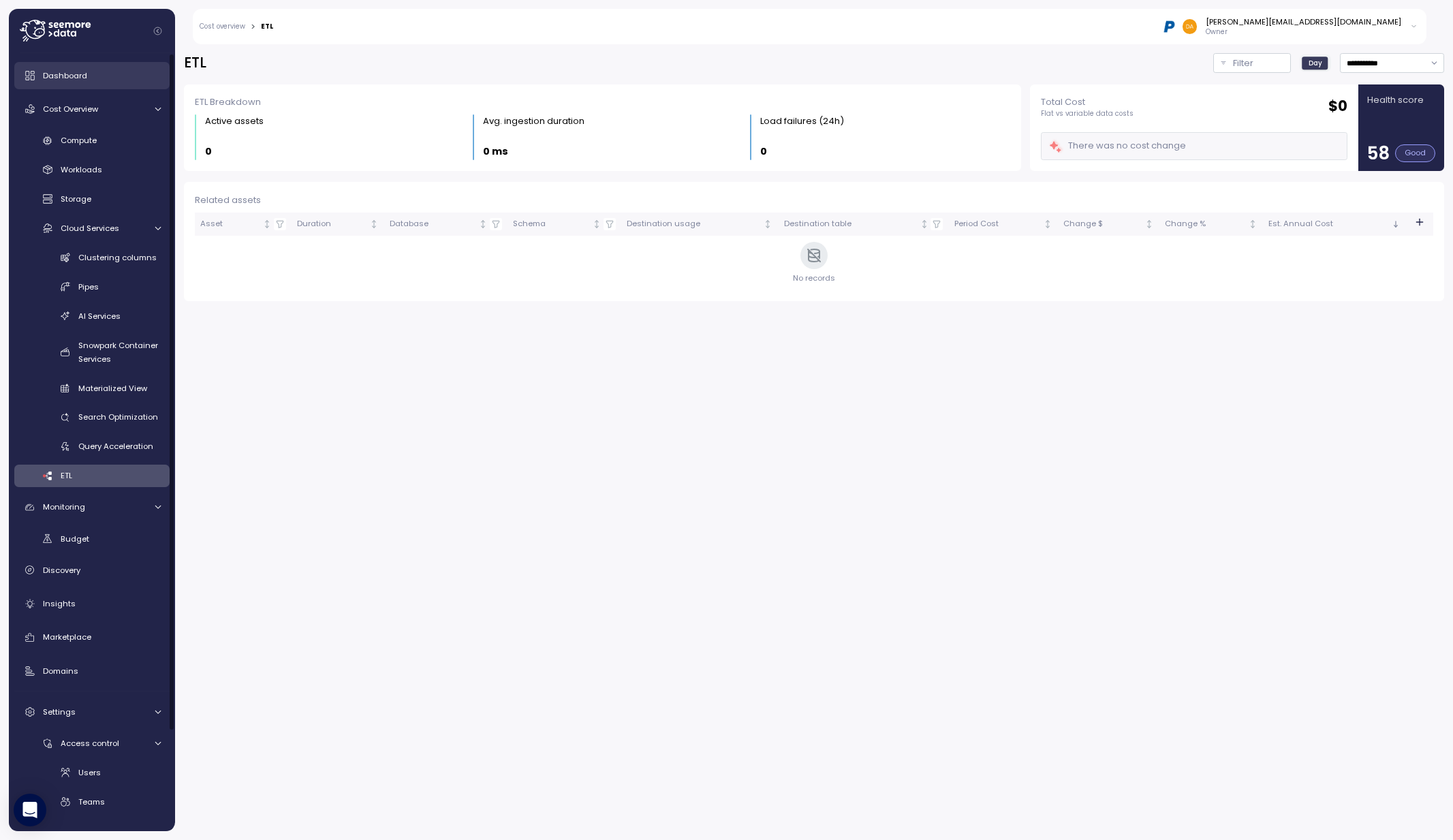
click at [79, 72] on span "Dashboard" at bounding box center [65, 76] width 44 height 11
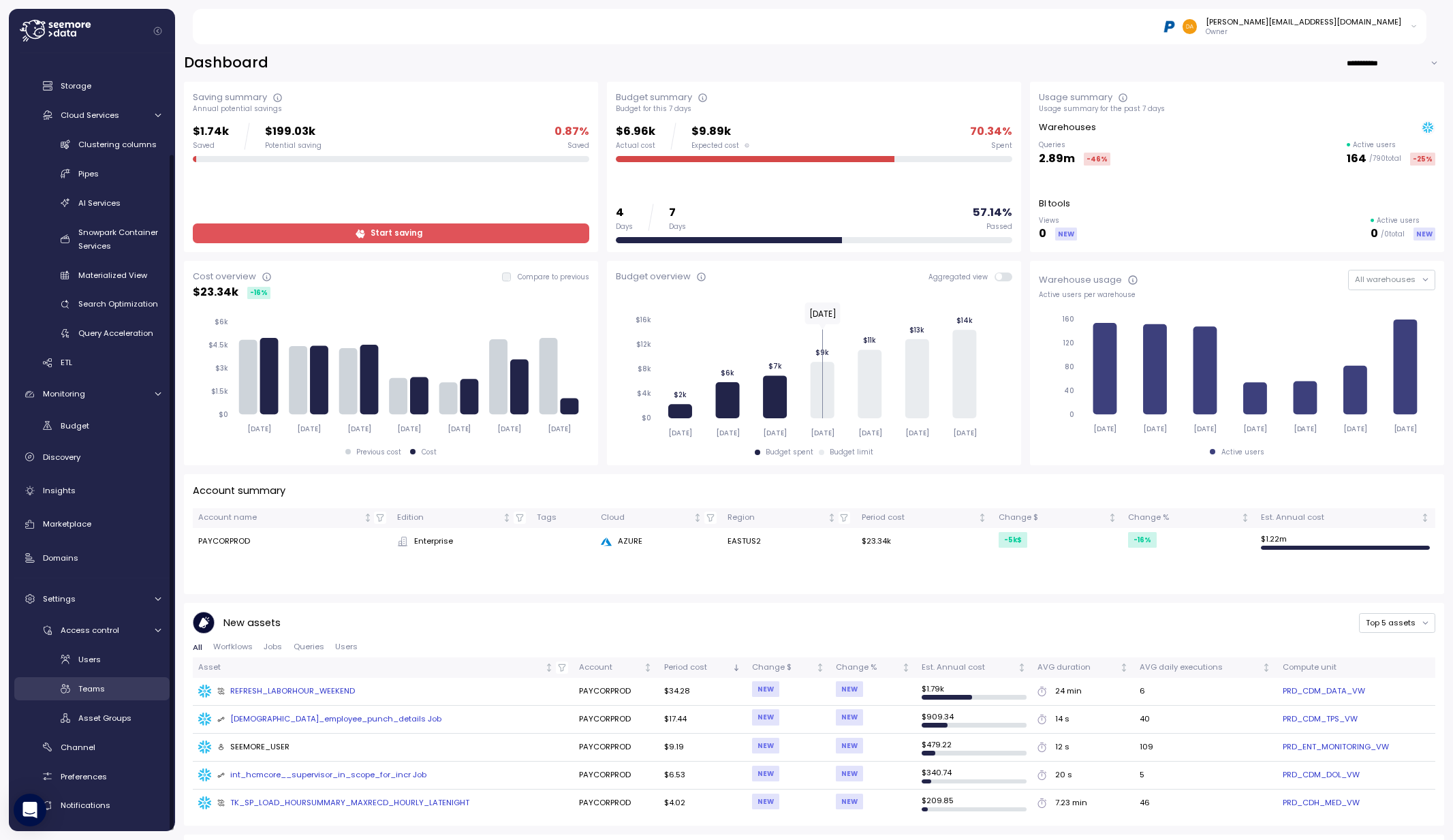
scroll to position [114, 0]
click at [87, 712] on span "Asset Groups" at bounding box center [104, 716] width 53 height 11
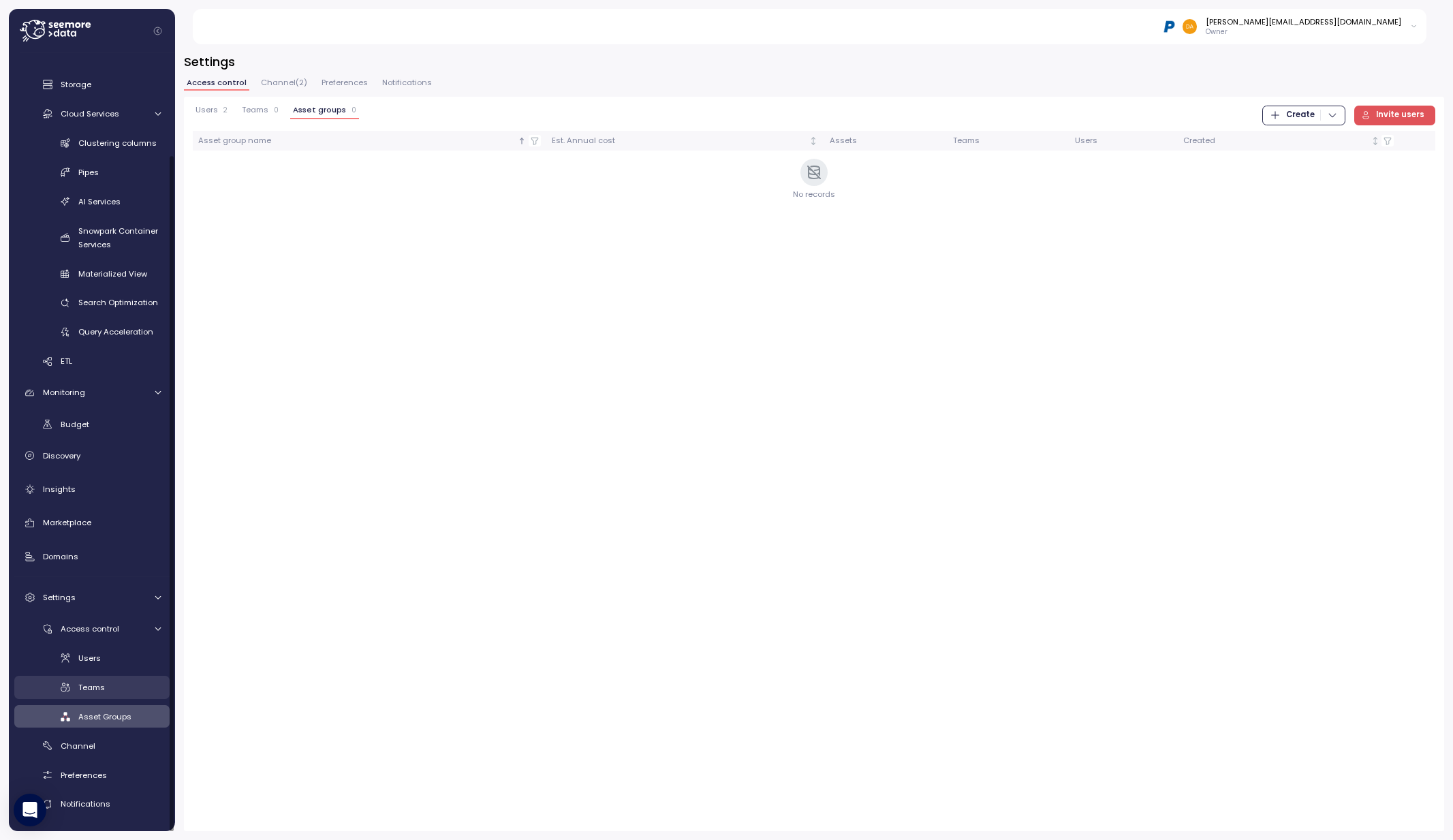
click at [86, 690] on span "Teams" at bounding box center [91, 687] width 27 height 11
click at [1321, 118] on div "button" at bounding box center [1320, 115] width 1 height 11
click at [1299, 143] on div "Team" at bounding box center [1315, 143] width 48 height 13
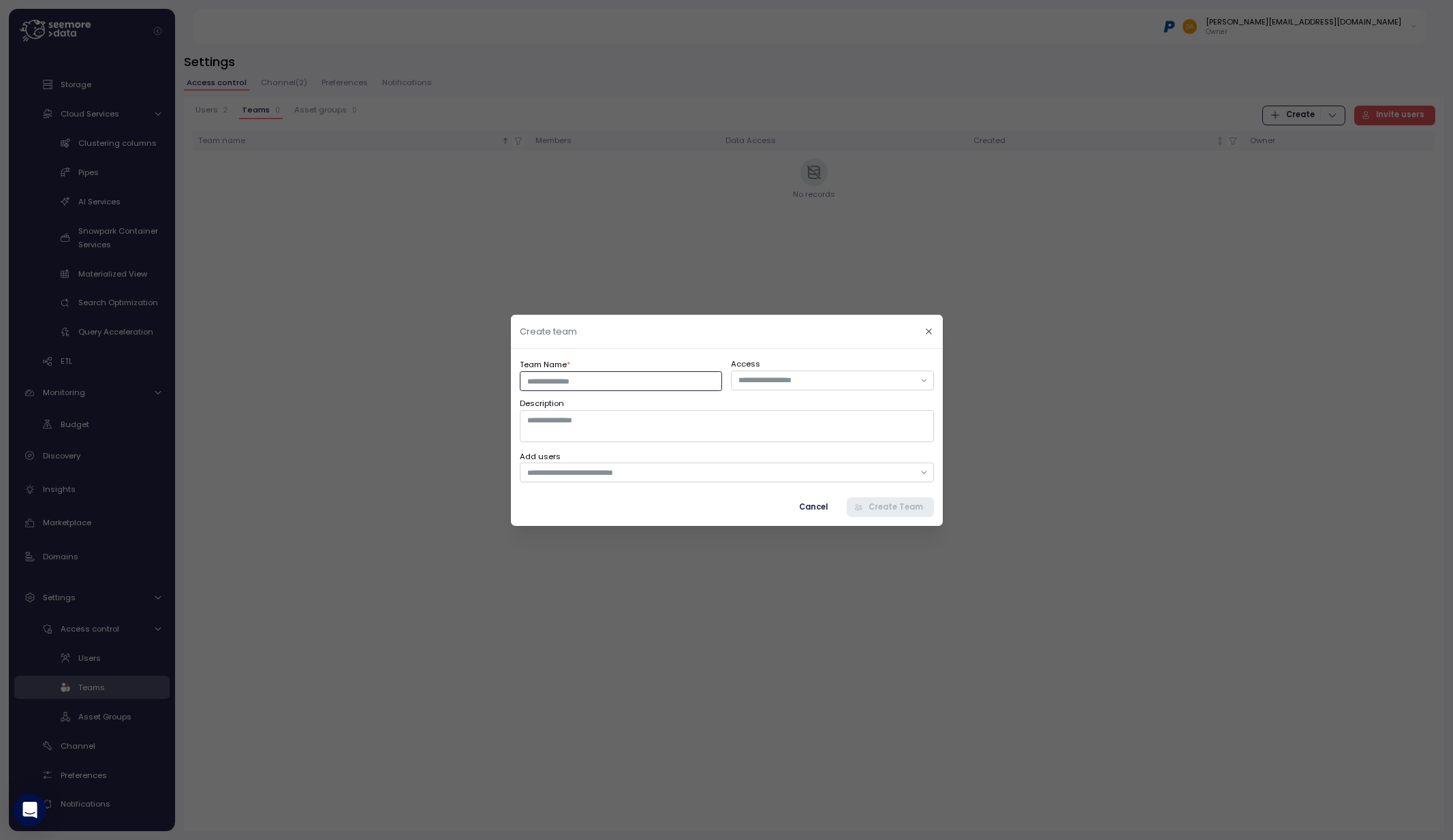
click at [658, 381] on input "Team Name *" at bounding box center [620, 380] width 203 height 20
type input "**********"
click at [777, 386] on input "text" at bounding box center [826, 381] width 176 height 13
click at [615, 443] on div "**********" at bounding box center [726, 437] width 414 height 159
click at [619, 429] on textarea "Description" at bounding box center [726, 426] width 414 height 32
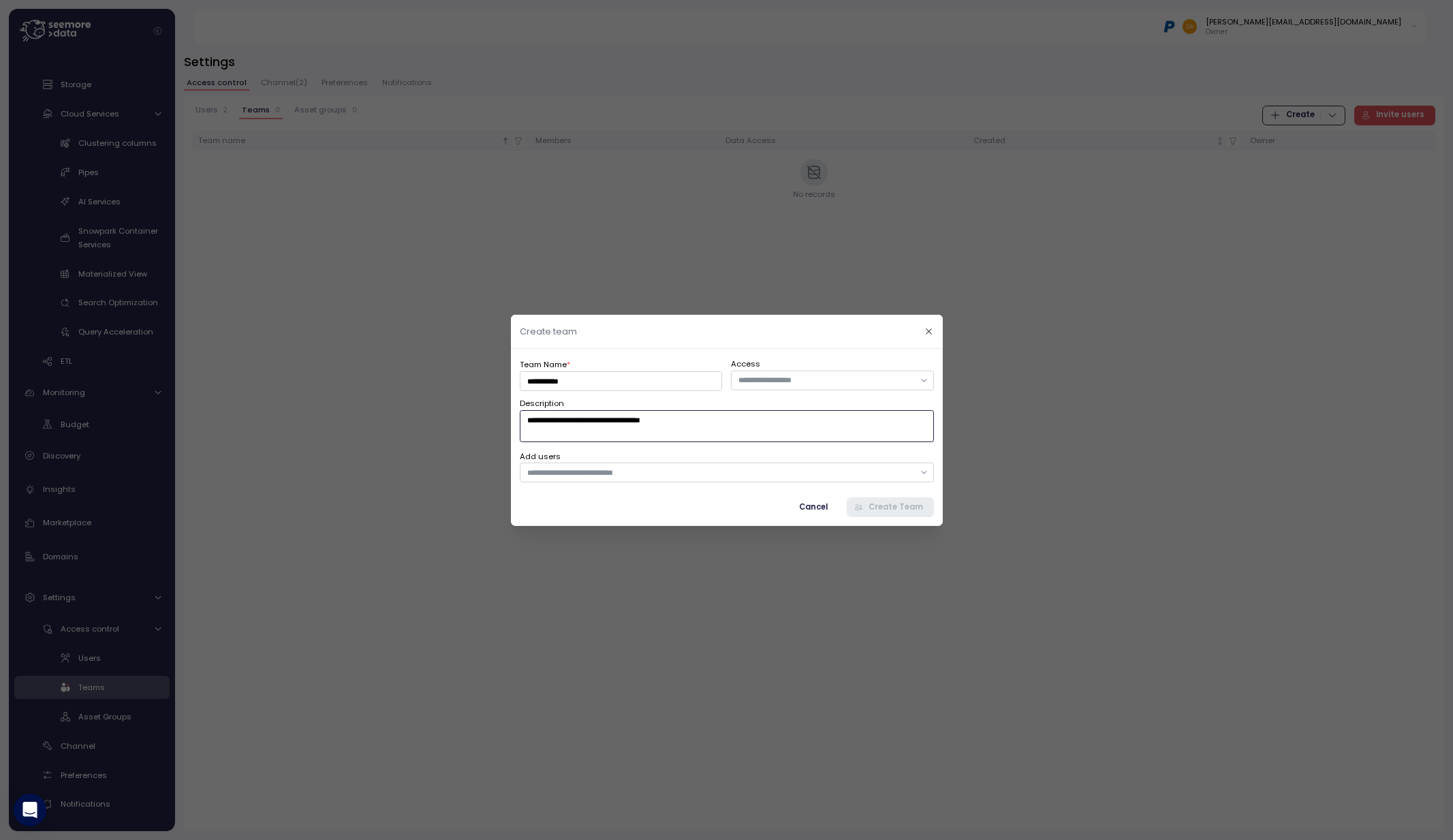
type textarea "**********"
click at [614, 474] on input "text" at bounding box center [719, 472] width 387 height 13
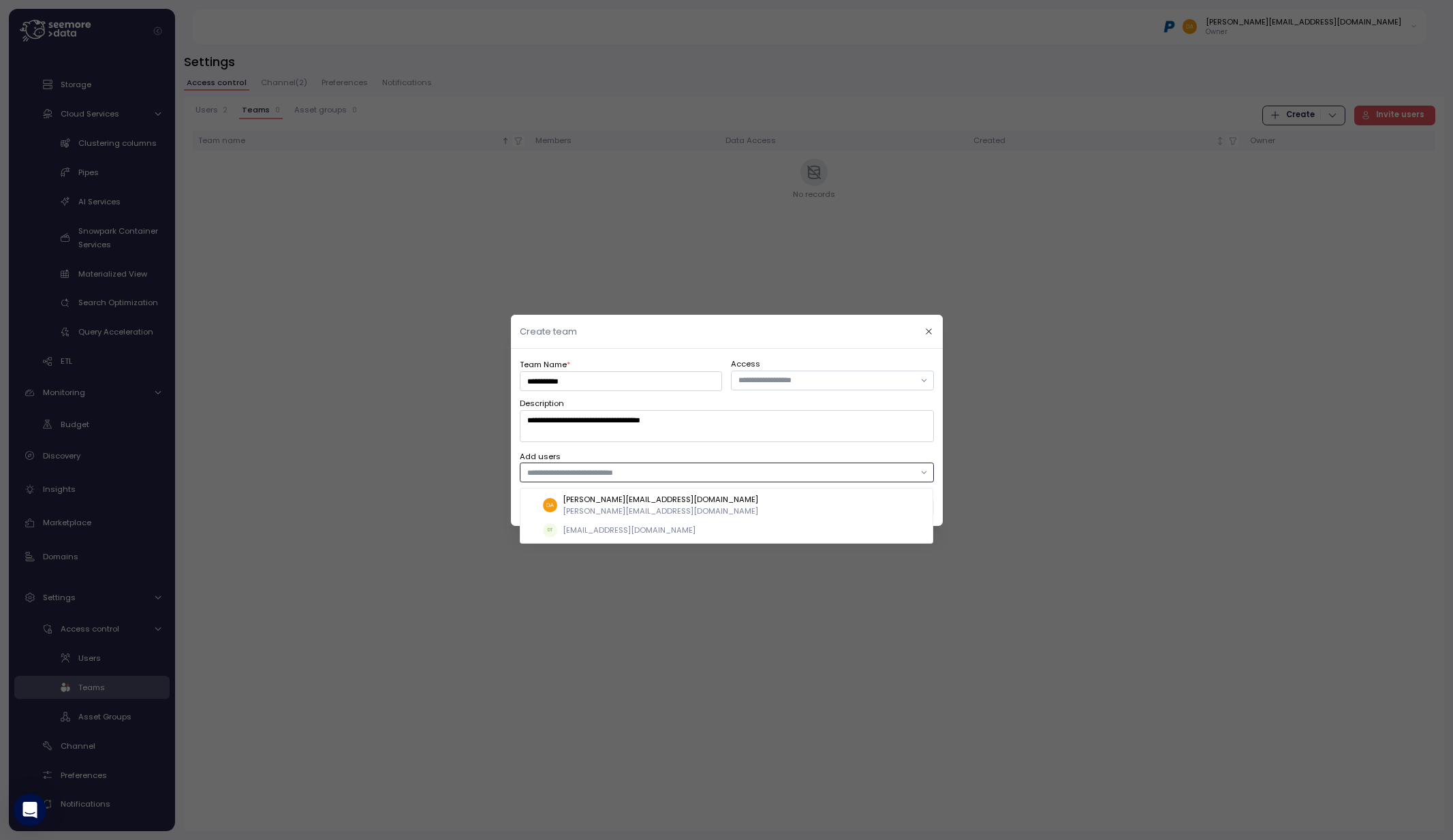
click at [610, 506] on p "[PERSON_NAME][EMAIL_ADDRESS][DOMAIN_NAME]" at bounding box center [660, 511] width 195 height 11
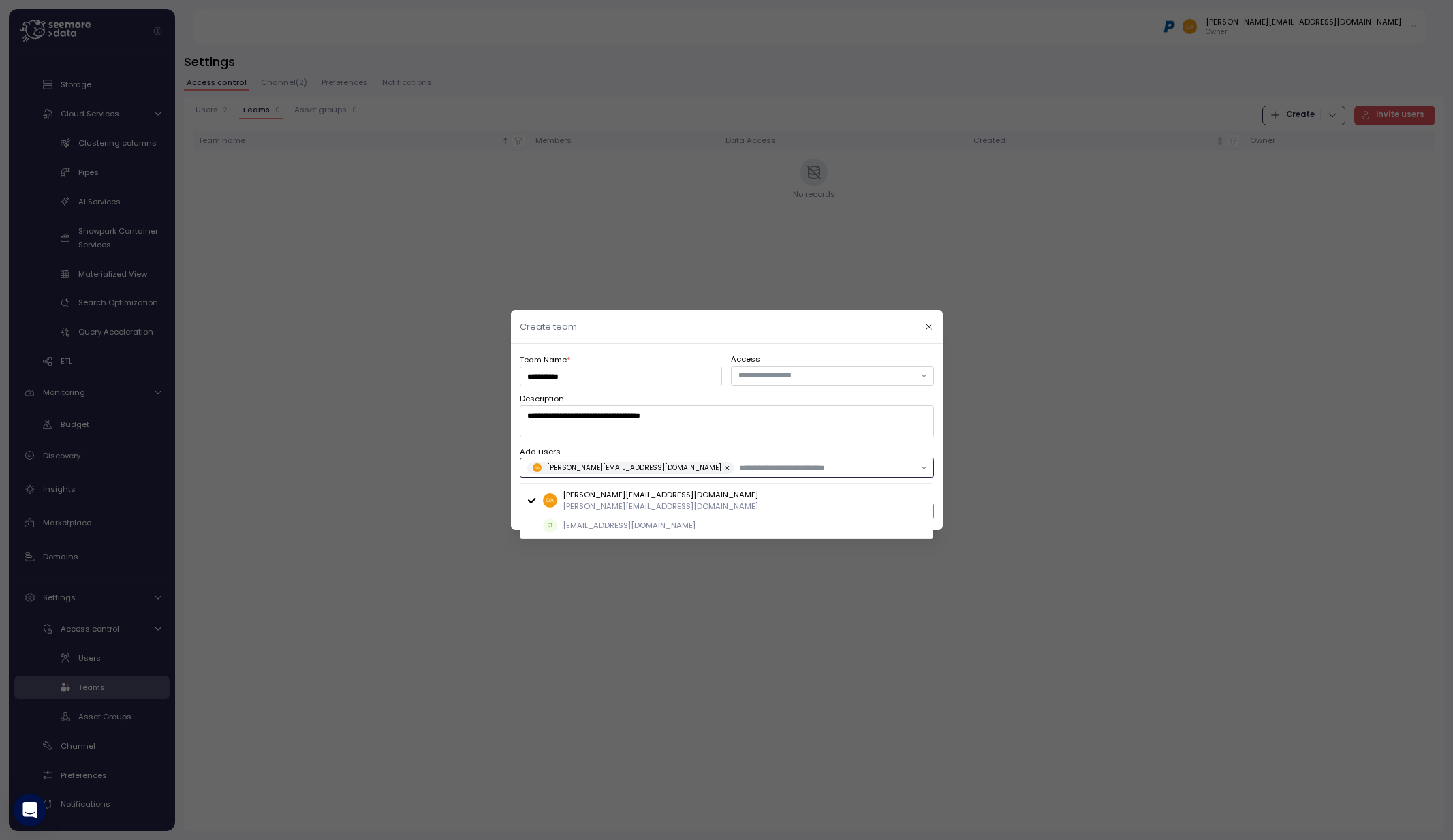
click at [678, 474] on div "[PERSON_NAME][EMAIL_ADDRESS][DOMAIN_NAME]" at bounding box center [726, 467] width 414 height 20
click at [738, 464] on input "text" at bounding box center [826, 467] width 175 height 13
click at [651, 523] on p "[EMAIL_ADDRESS][DOMAIN_NAME]" at bounding box center [629, 525] width 133 height 11
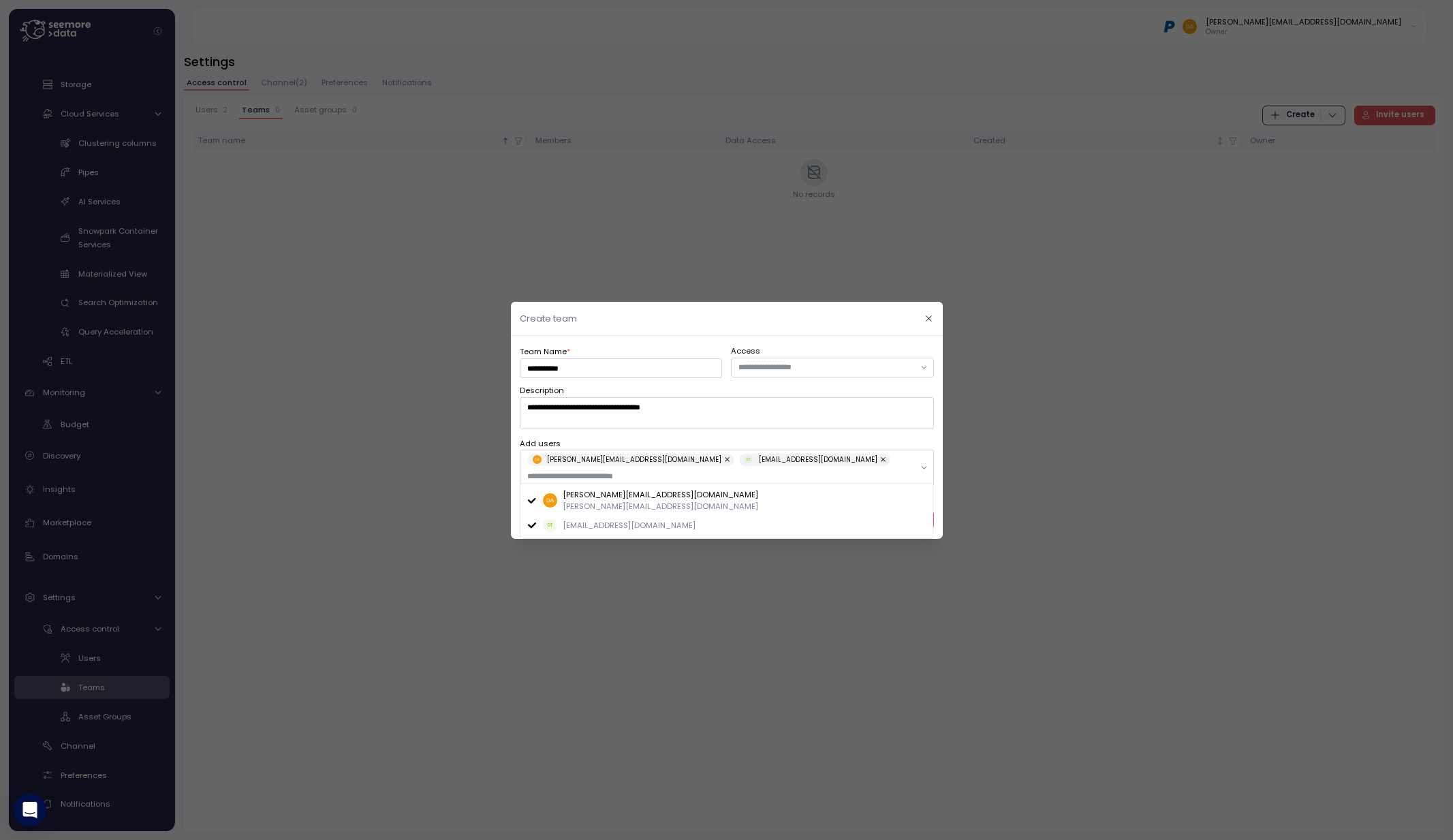
click at [823, 322] on header "Create team" at bounding box center [726, 318] width 432 height 34
click at [878, 512] on span "Create Team" at bounding box center [895, 518] width 54 height 18
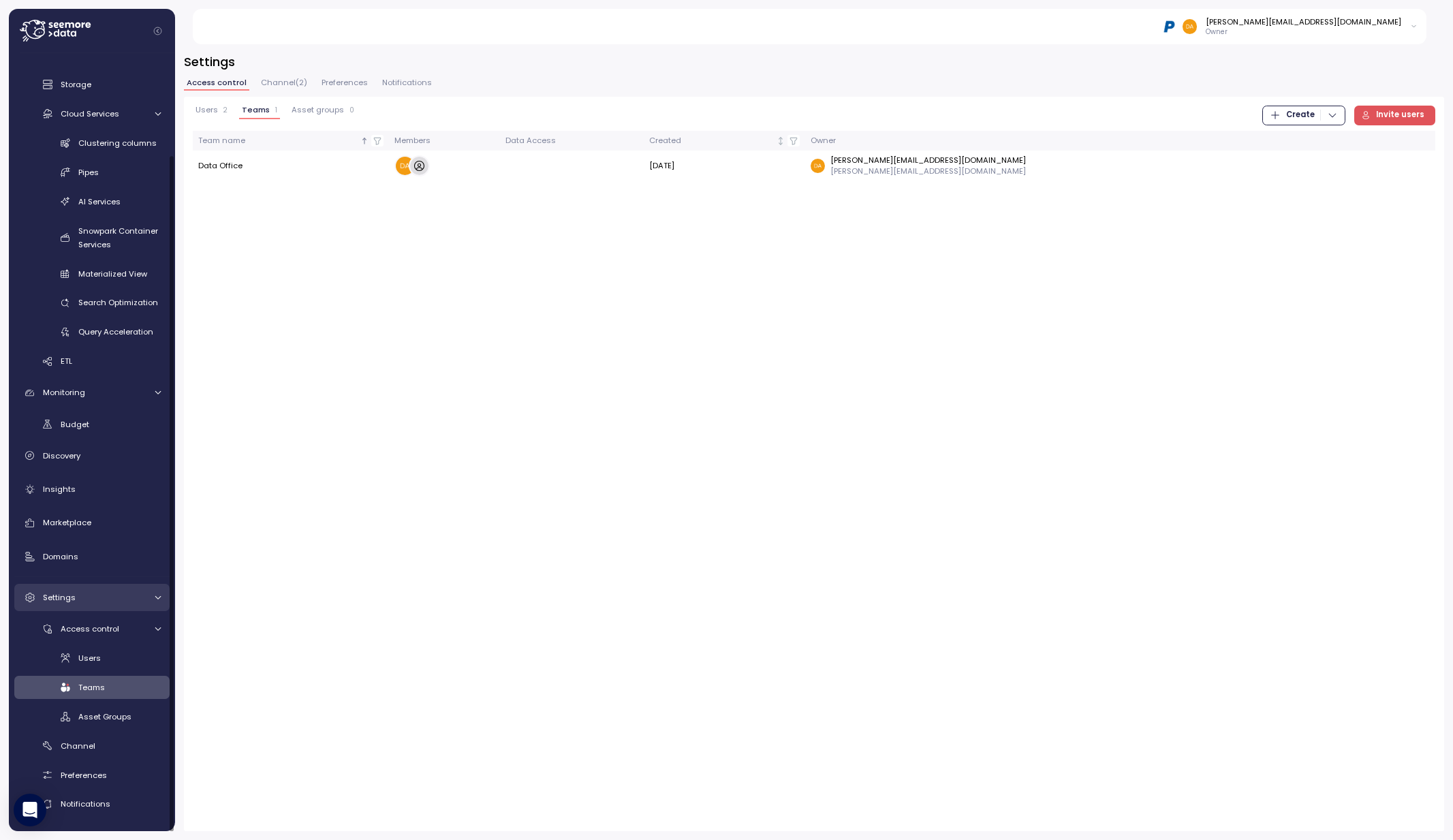
click at [58, 599] on span "Settings" at bounding box center [58, 597] width 32 height 11
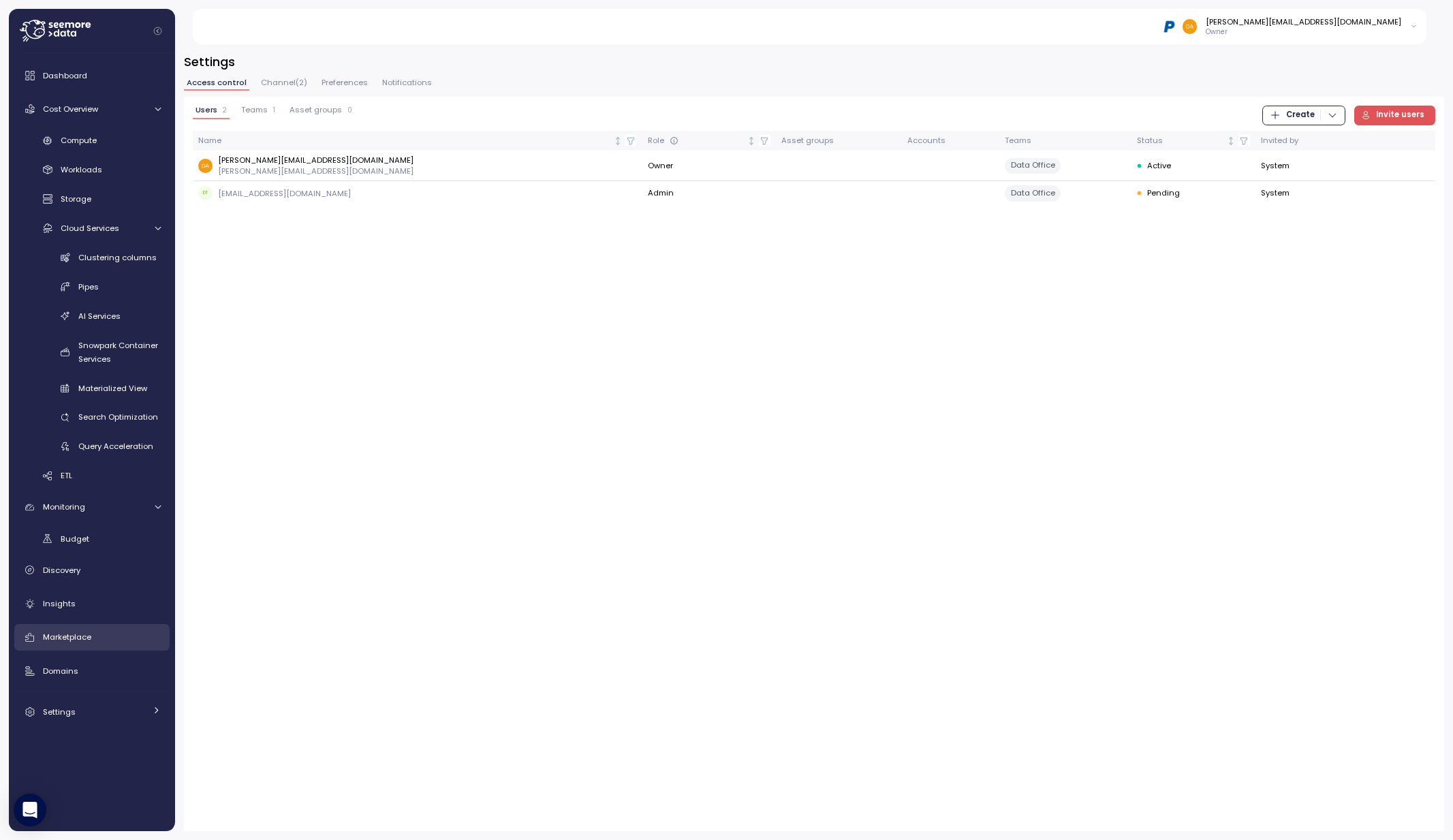
click at [68, 641] on span "Marketplace" at bounding box center [66, 637] width 48 height 11
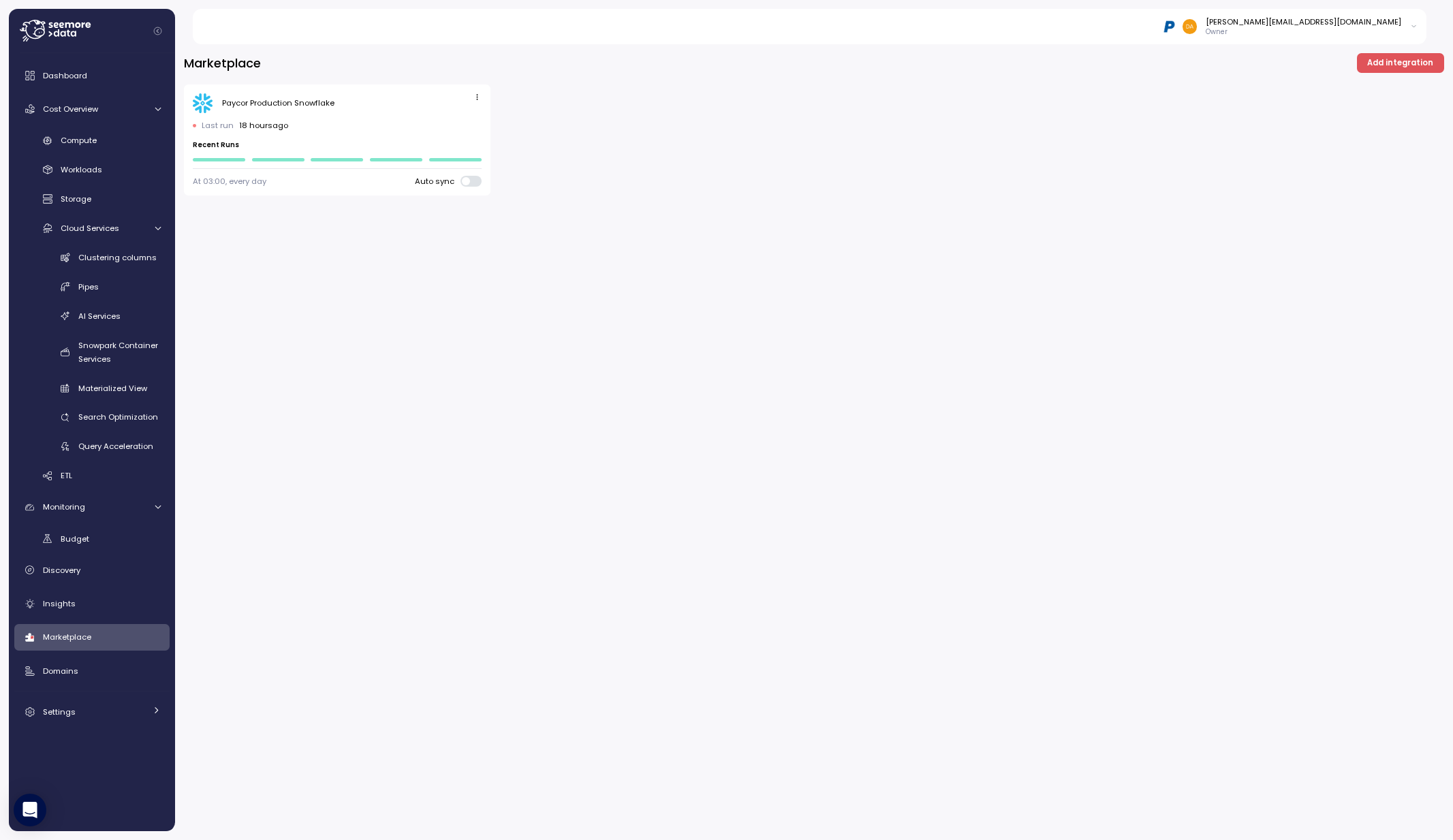
click at [1421, 61] on span "Add integration" at bounding box center [1400, 62] width 66 height 18
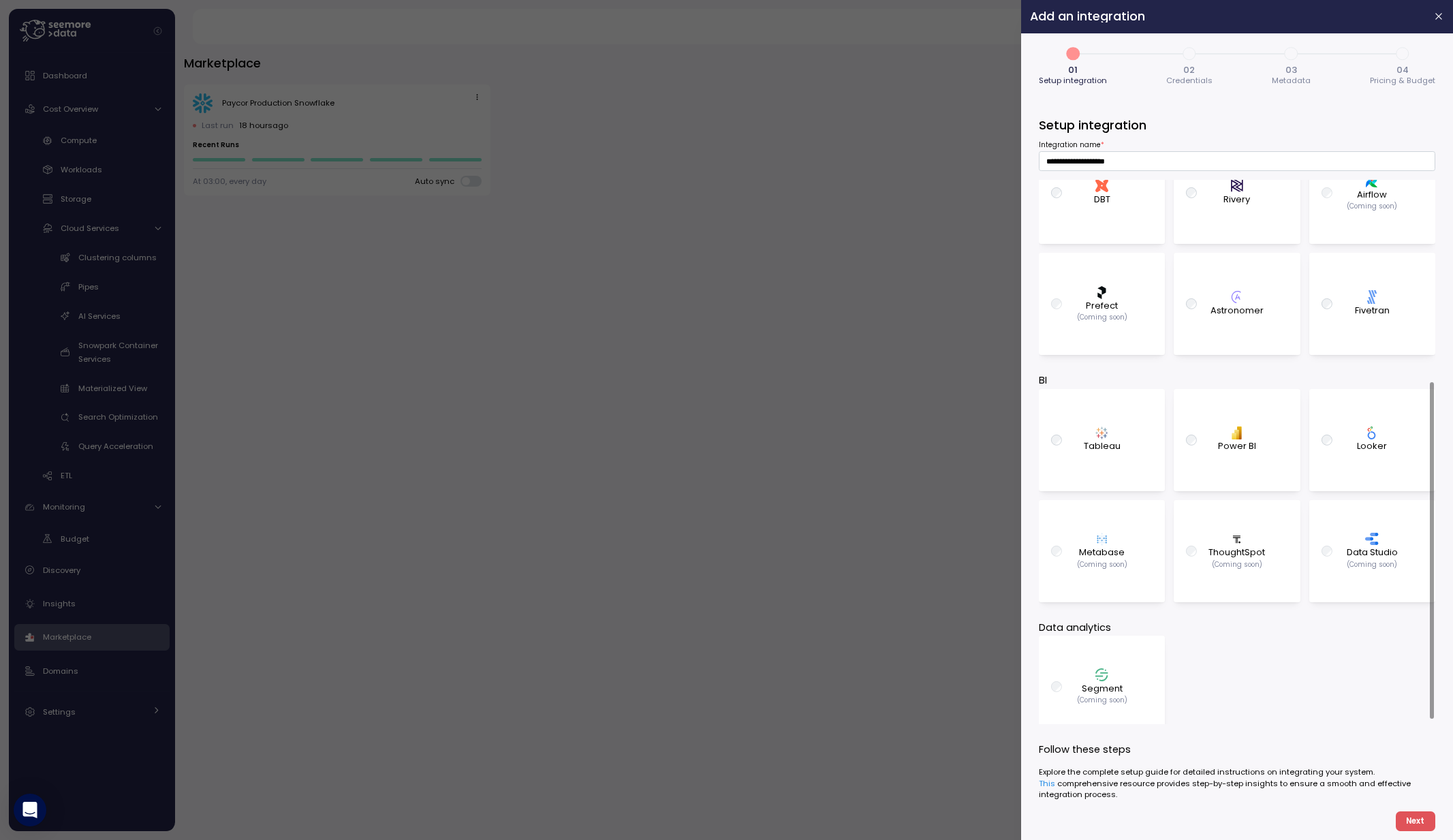
scroll to position [333, 0]
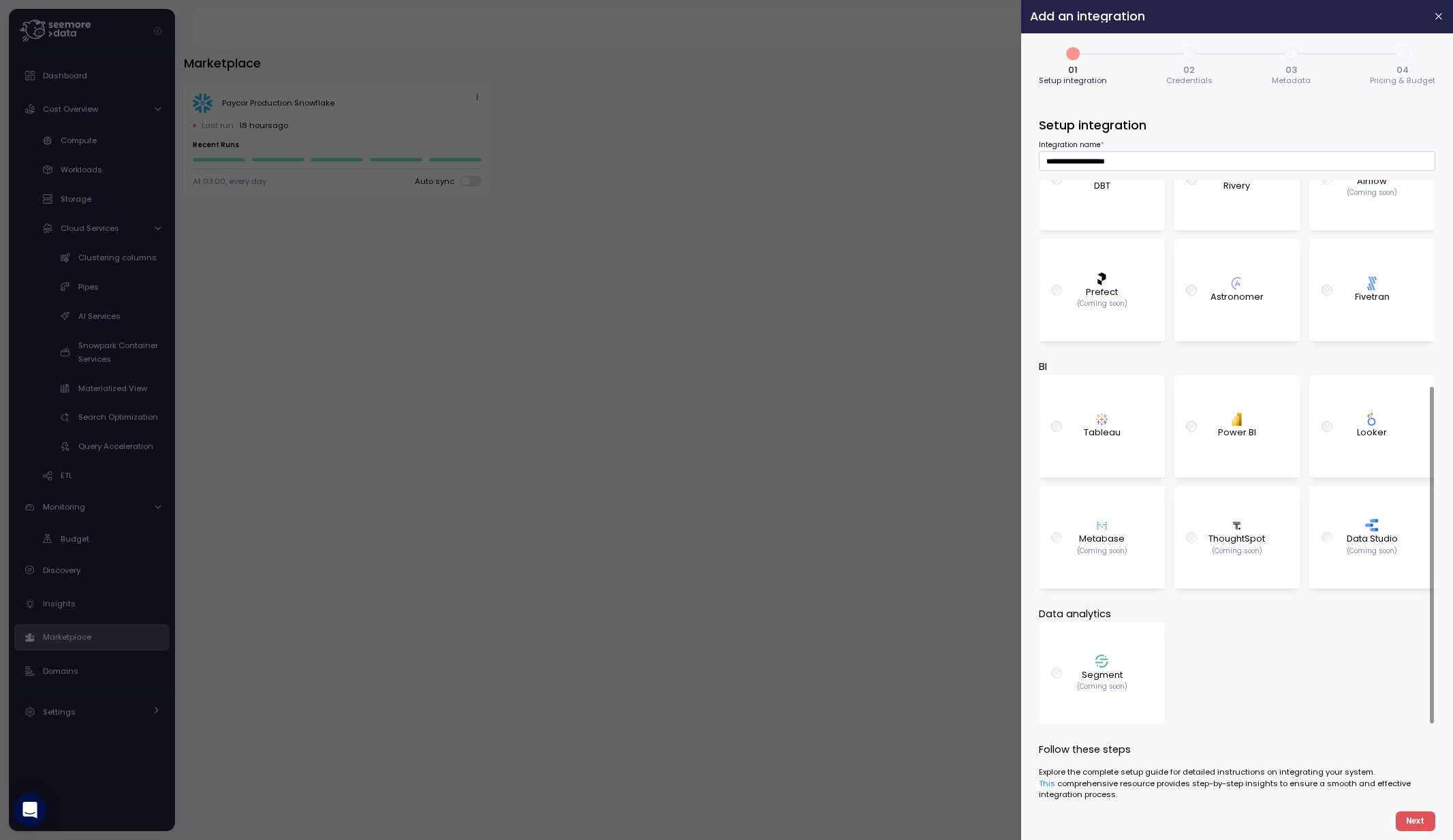
click at [1215, 426] on div "PBI Logo Created with Sketch. Power BI" at bounding box center [1237, 426] width 104 height 89
type input "**********"
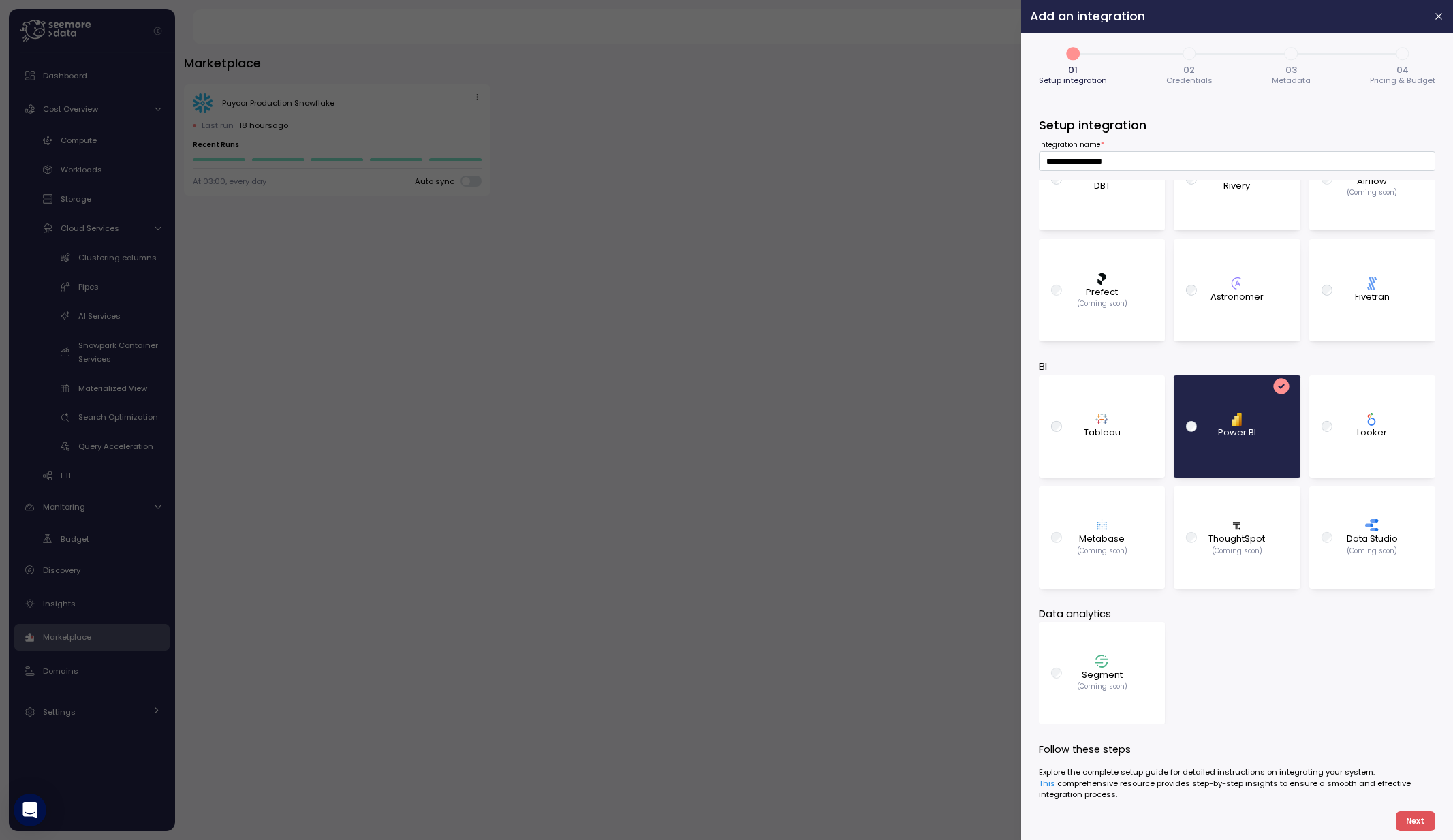
click at [1421, 819] on span "Next" at bounding box center [1414, 820] width 18 height 18
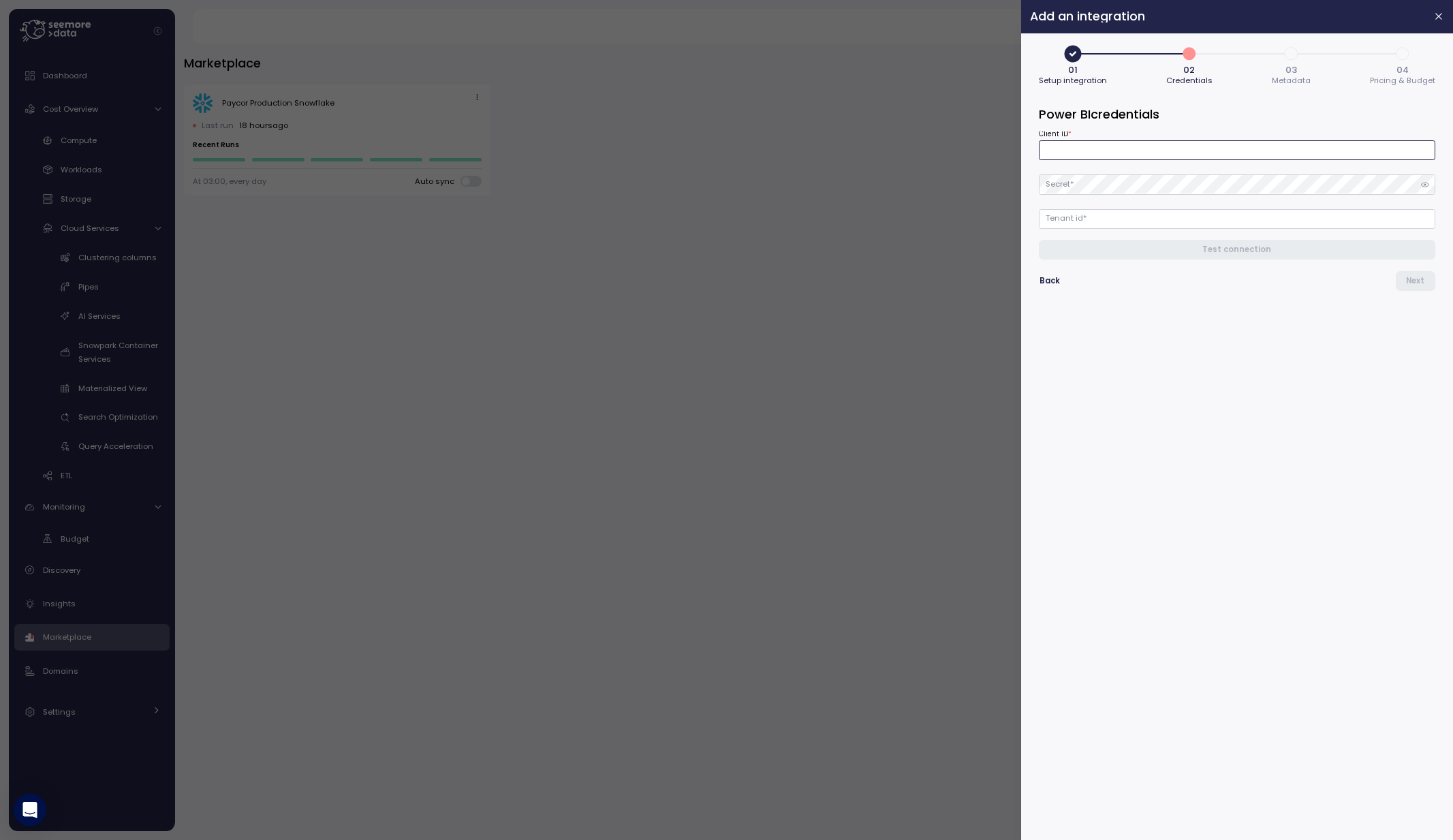
click at [1071, 147] on input "Client ID *" at bounding box center [1236, 150] width 396 height 20
click at [1439, 13] on icon "button" at bounding box center [1439, 17] width 11 height 11
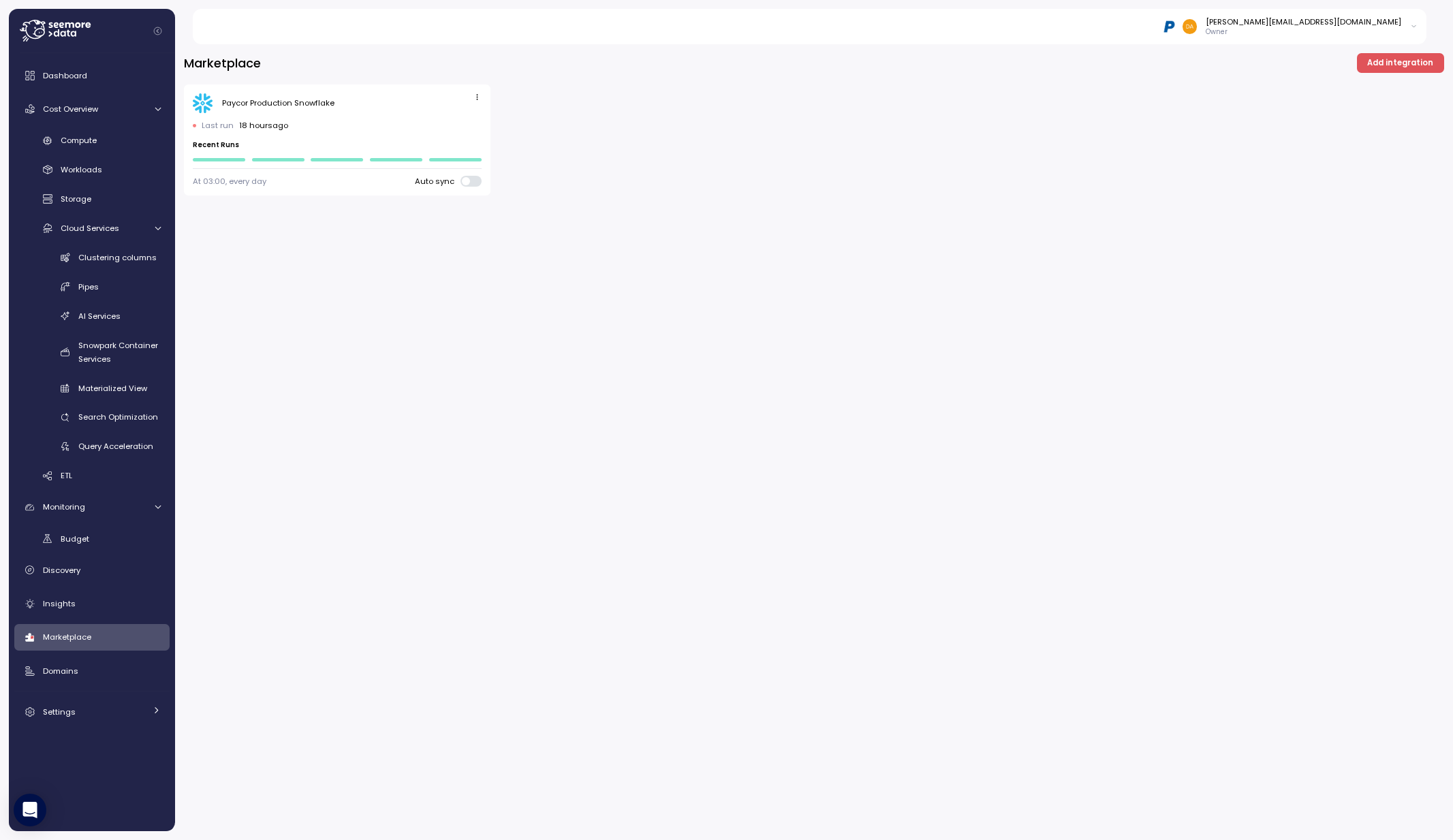
click at [1378, 61] on span "Add integration" at bounding box center [1400, 62] width 66 height 18
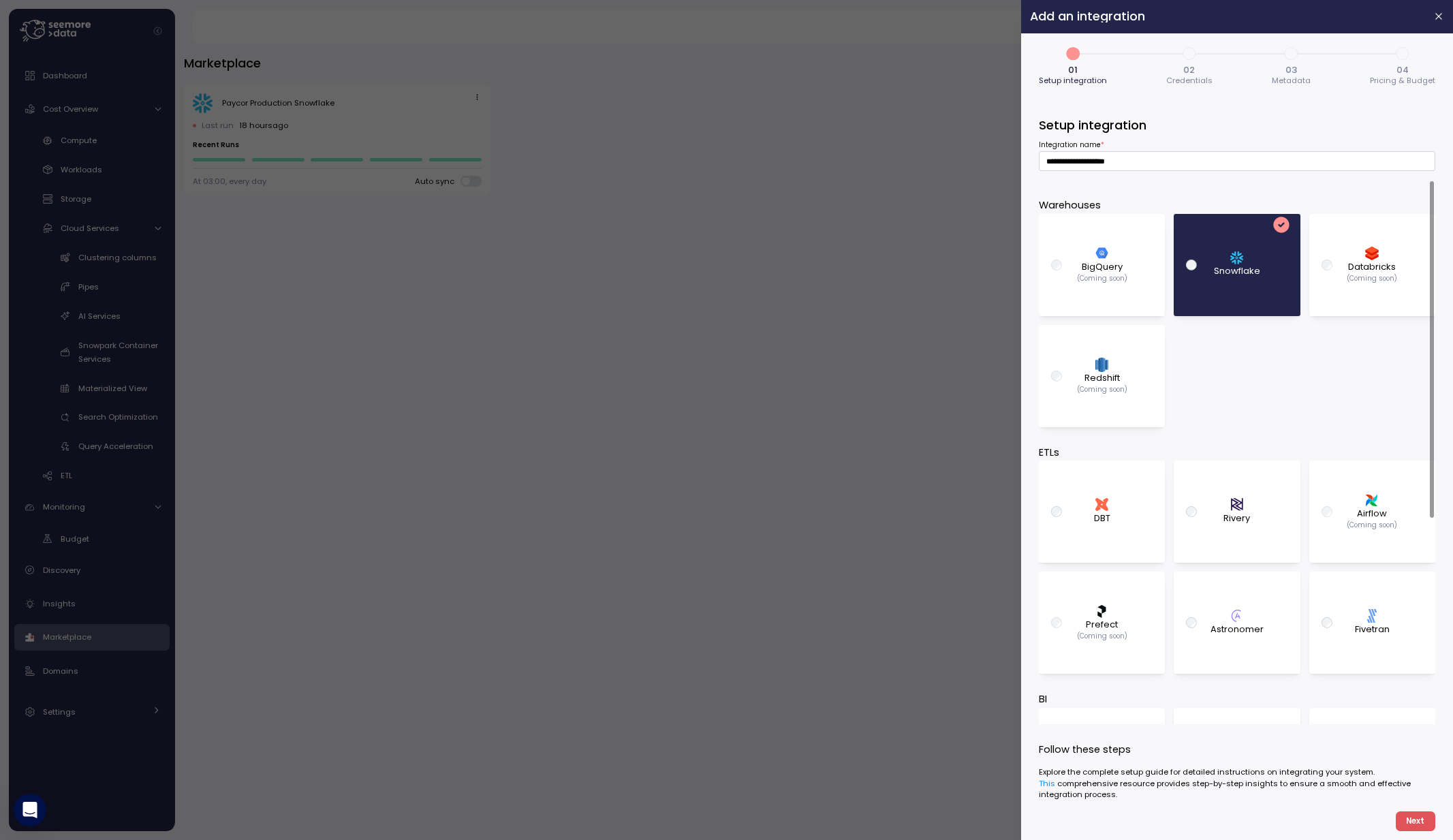
click at [1095, 511] on icon "dbt" at bounding box center [1102, 504] width 13 height 13
type input "**********"
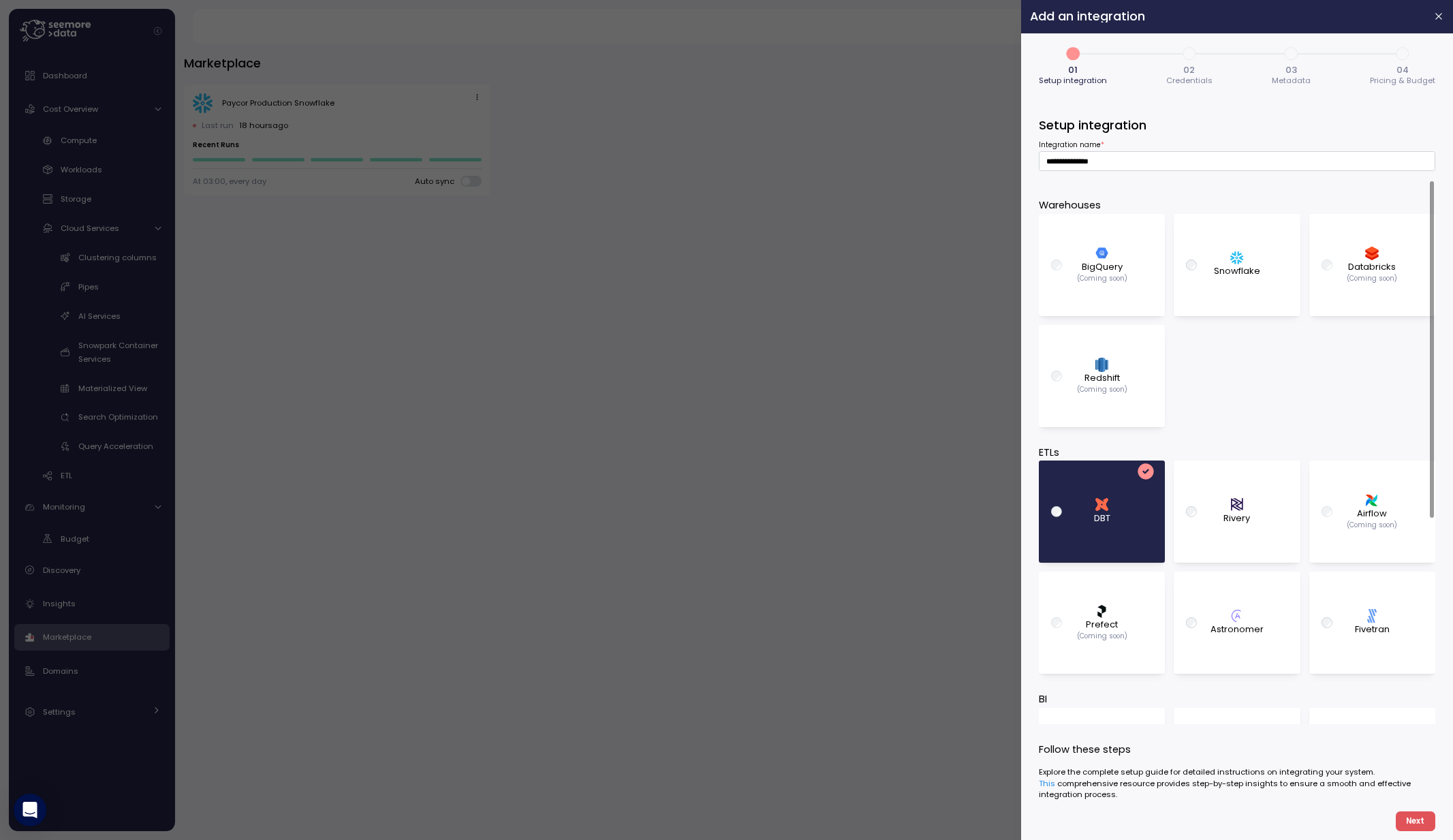
click at [1419, 821] on span "Next" at bounding box center [1414, 820] width 18 height 18
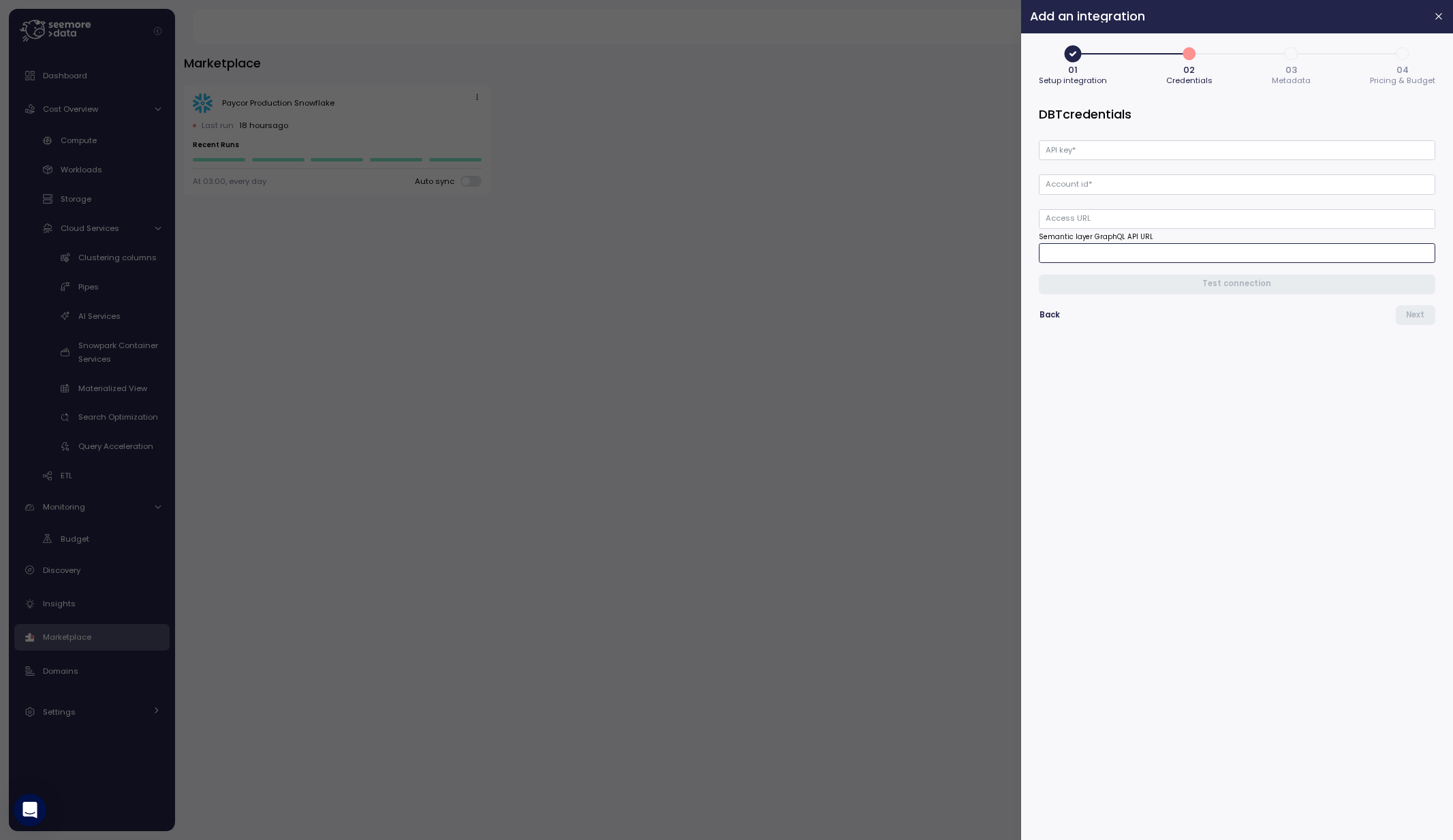
click at [1079, 255] on input "Semantic layer GraphQL API URL" at bounding box center [1236, 253] width 396 height 20
click at [1120, 314] on div "Back Next" at bounding box center [1236, 314] width 396 height 20
